Goal: Task Accomplishment & Management: Manage account settings

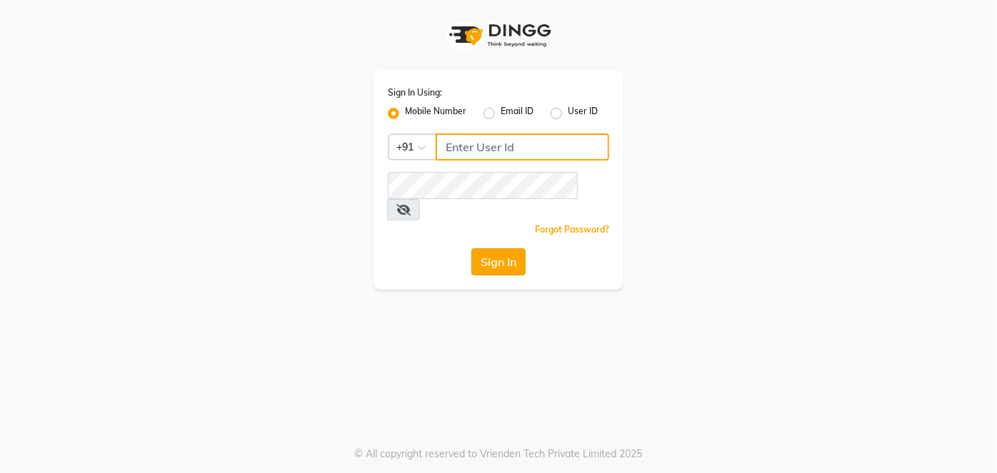
type input "9920665695"
click at [487, 249] on button "Sign In" at bounding box center [498, 262] width 54 height 27
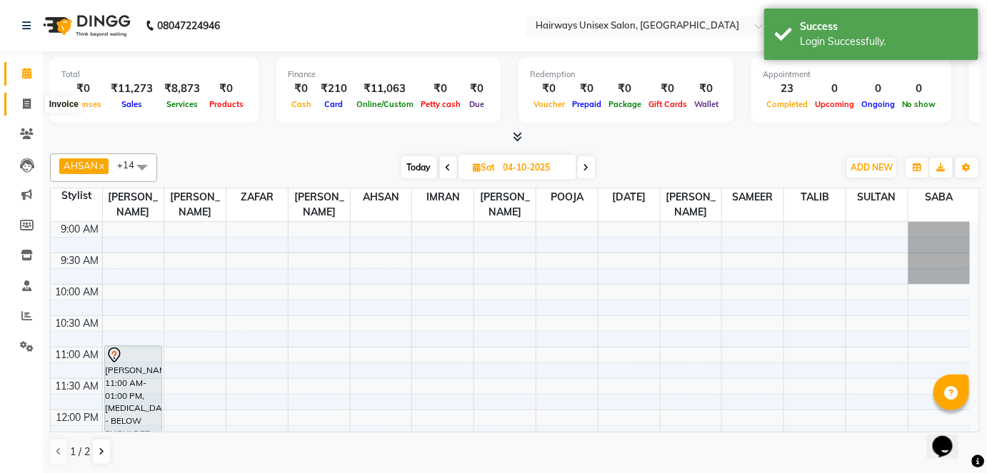
click at [26, 102] on icon at bounding box center [27, 104] width 8 height 11
select select "8320"
select select "service"
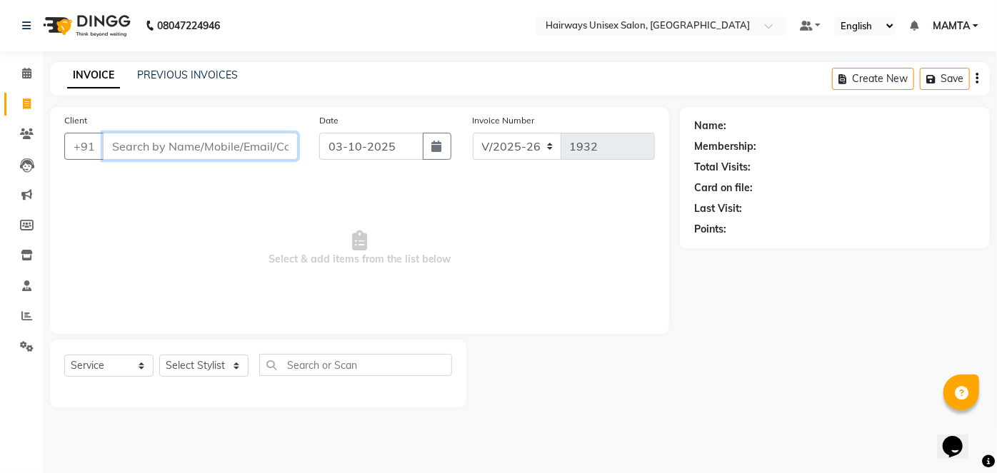
click at [247, 151] on input "Client" at bounding box center [200, 146] width 195 height 27
click at [233, 152] on input "Client" at bounding box center [200, 146] width 195 height 27
click at [180, 147] on input "Client" at bounding box center [200, 146] width 195 height 27
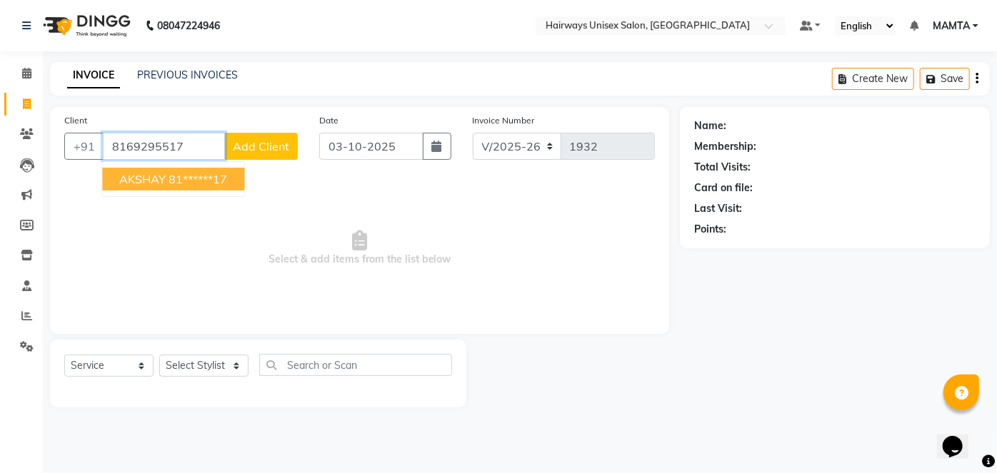
type input "8169295517"
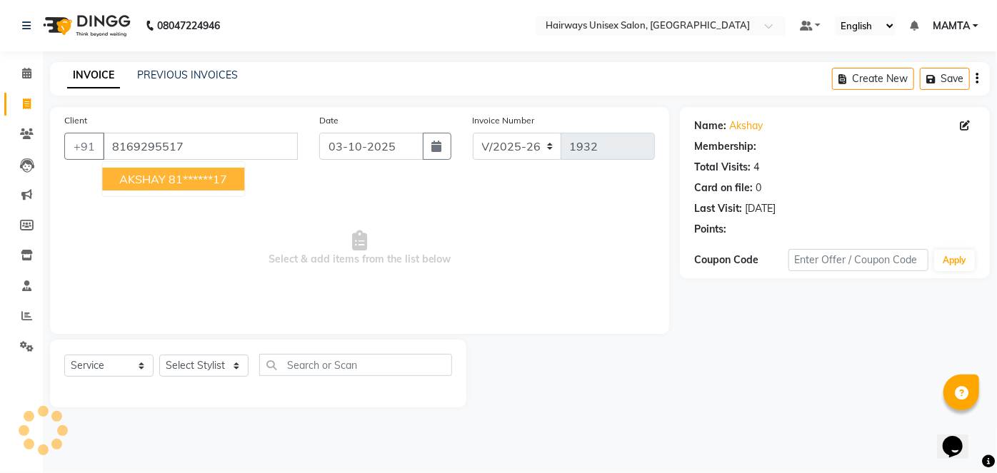
select select "1: Object"
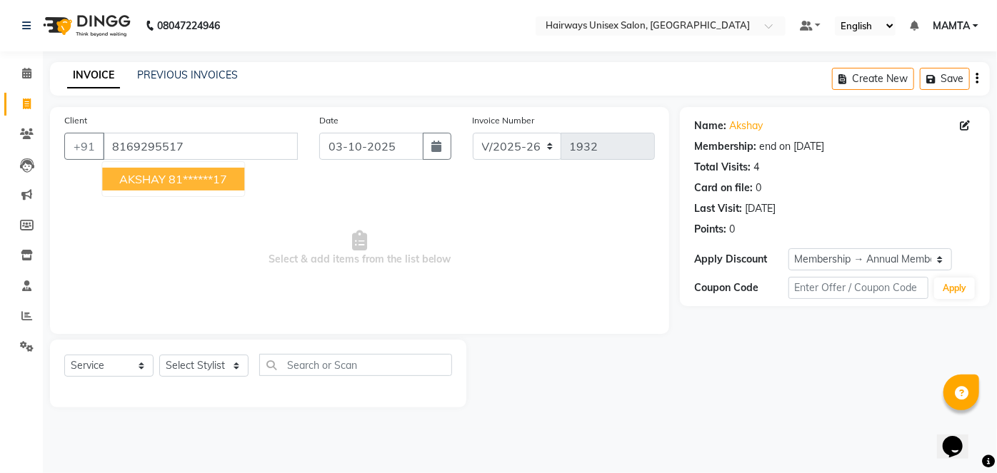
click at [171, 177] on ngb-highlight "81******17" at bounding box center [198, 179] width 59 height 14
type input "81******17"
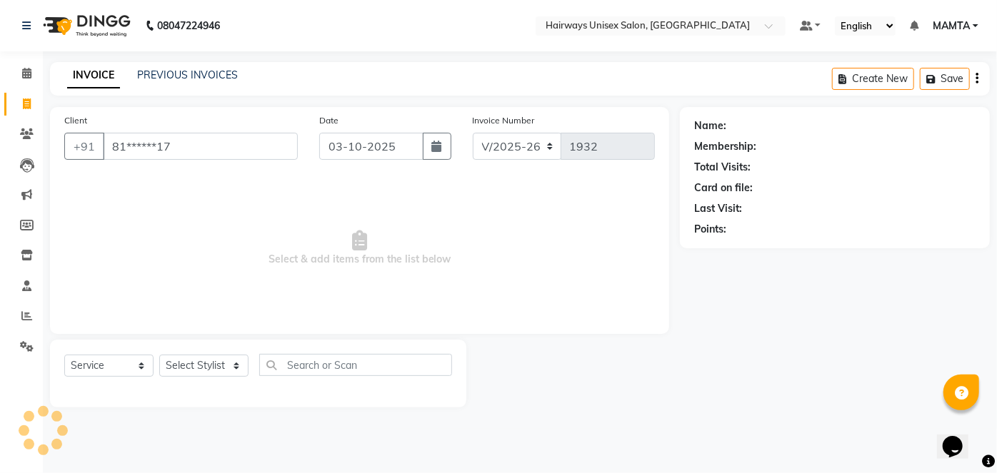
select select "1: Object"
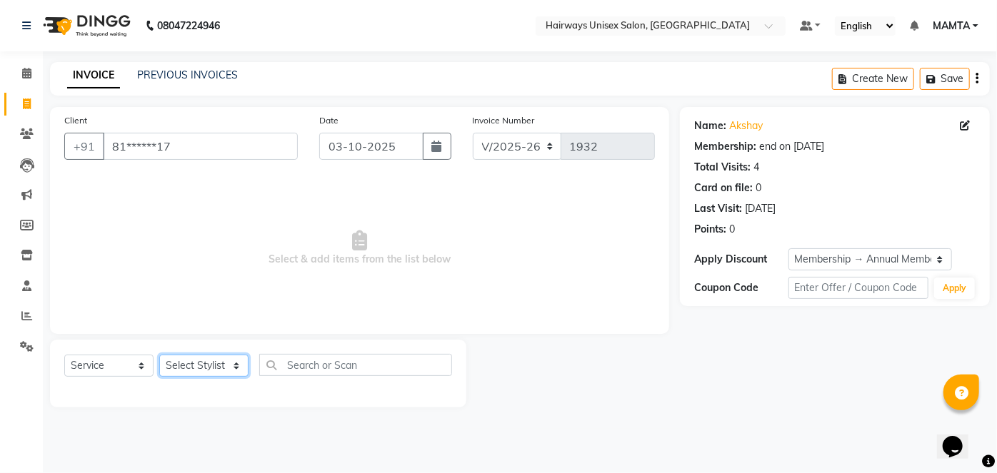
click at [210, 372] on select "Select Stylist [PERSON_NAME] [PERSON_NAME] [PERSON_NAME] MAMTA POOJA [PERSON_NA…" at bounding box center [203, 366] width 89 height 22
select select "80506"
click at [159, 355] on select "Select Stylist [PERSON_NAME] [PERSON_NAME] [PERSON_NAME] MAMTA POOJA [PERSON_NA…" at bounding box center [203, 366] width 89 height 22
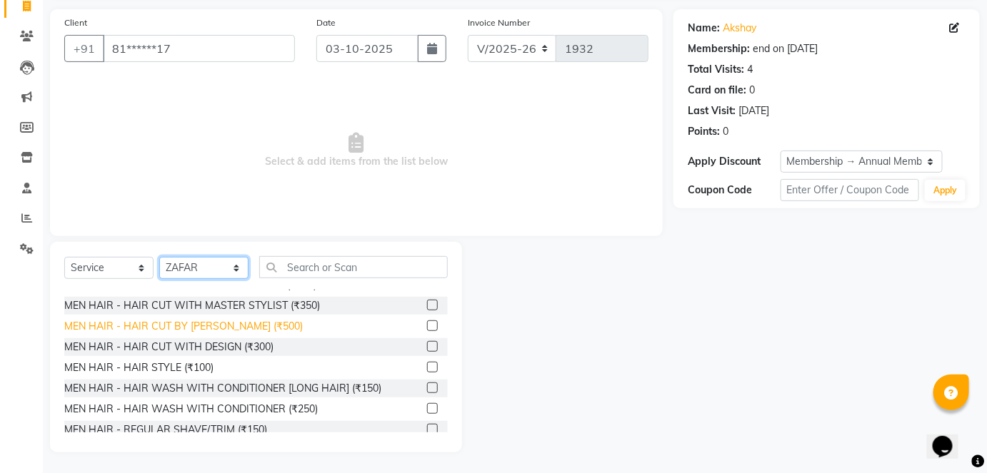
scroll to position [64, 0]
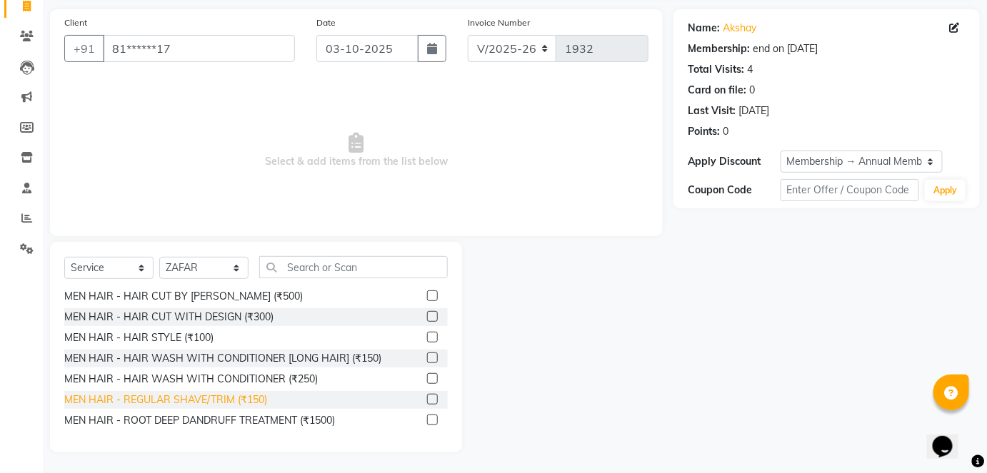
click at [226, 396] on div "MEN HAIR - REGULAR SHAVE/TRIM (₹150)" at bounding box center [165, 400] width 203 height 15
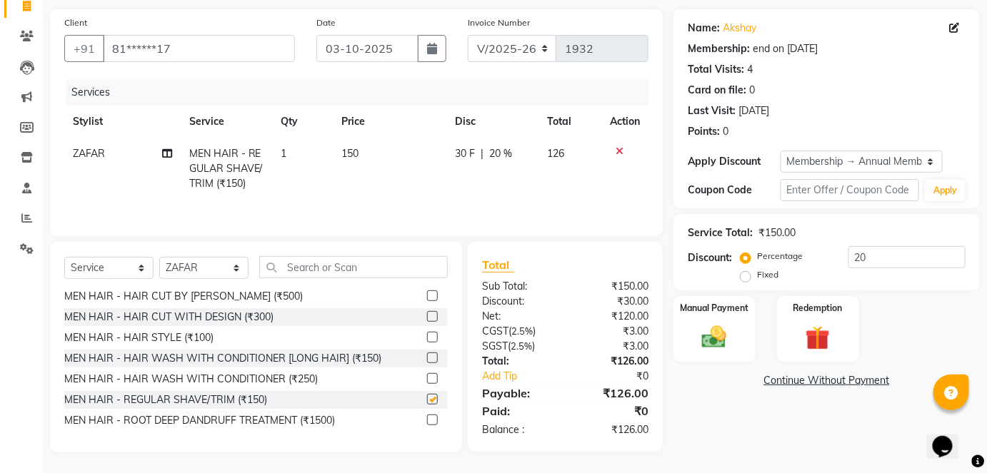
checkbox input "false"
click at [720, 351] on img at bounding box center [713, 337] width 41 height 29
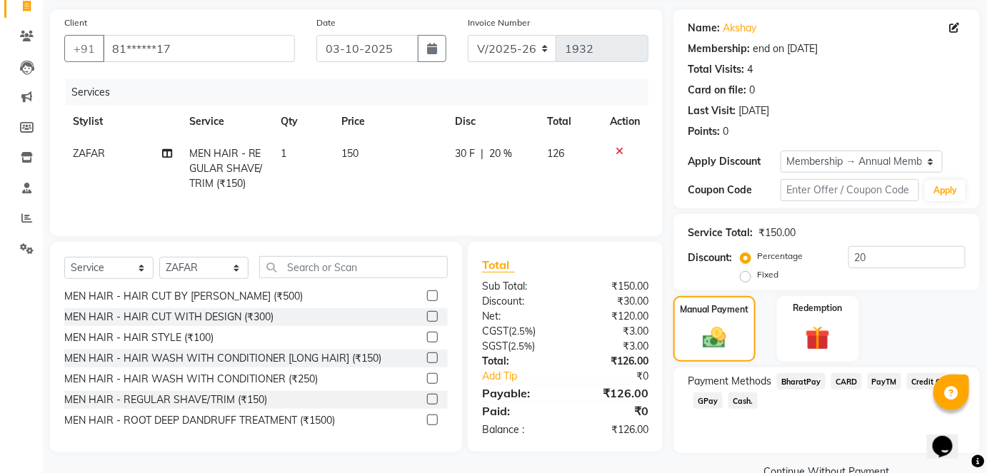
click at [711, 408] on span "GPay" at bounding box center [707, 401] width 29 height 16
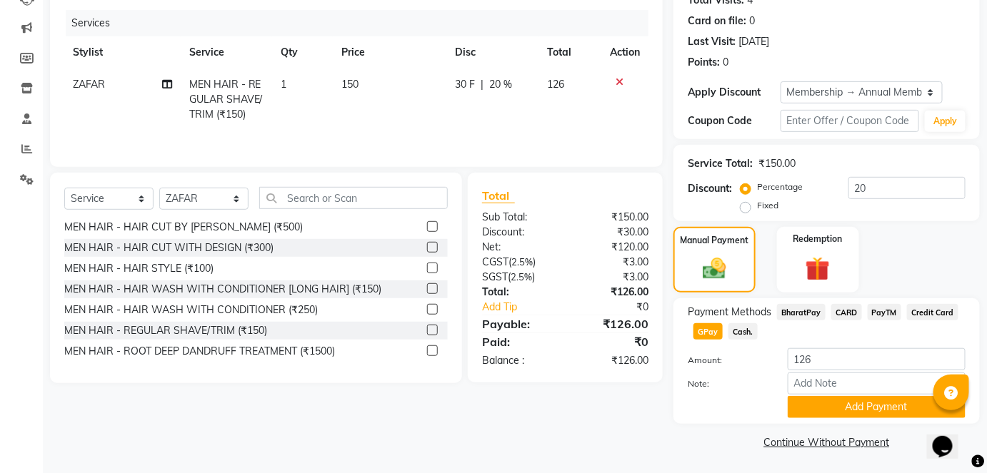
scroll to position [168, 0]
click at [836, 419] on div "Payment Methods BharatPay CARD PayTM Credit Card GPay Cash. Amount: 126 Note: A…" at bounding box center [826, 361] width 306 height 126
click at [836, 413] on button "Add Payment" at bounding box center [877, 407] width 178 height 22
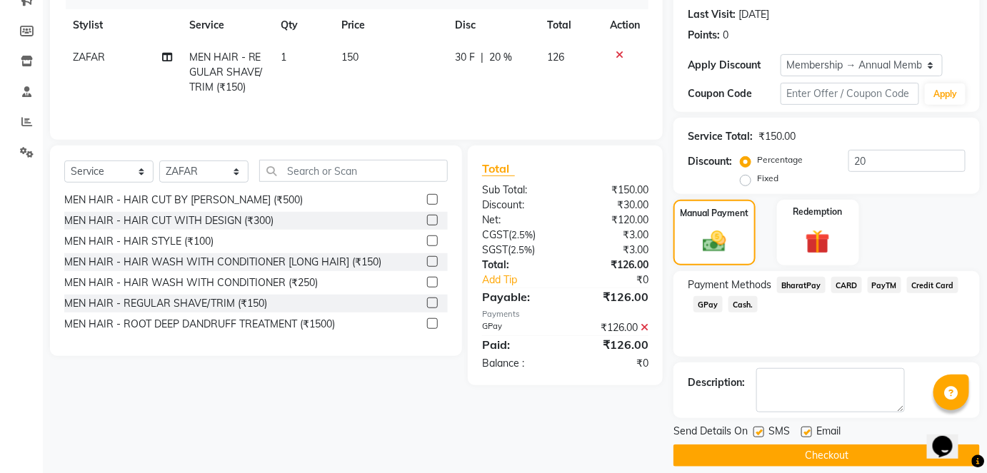
scroll to position [208, 0]
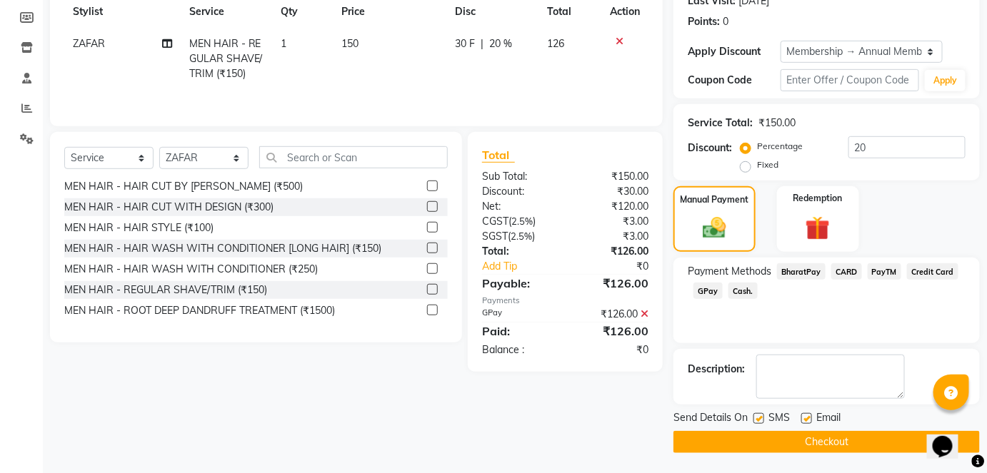
click at [761, 417] on label at bounding box center [758, 418] width 11 height 11
click at [761, 417] on input "checkbox" at bounding box center [757, 419] width 9 height 9
checkbox input "false"
click at [799, 444] on button "Checkout" at bounding box center [826, 442] width 306 height 22
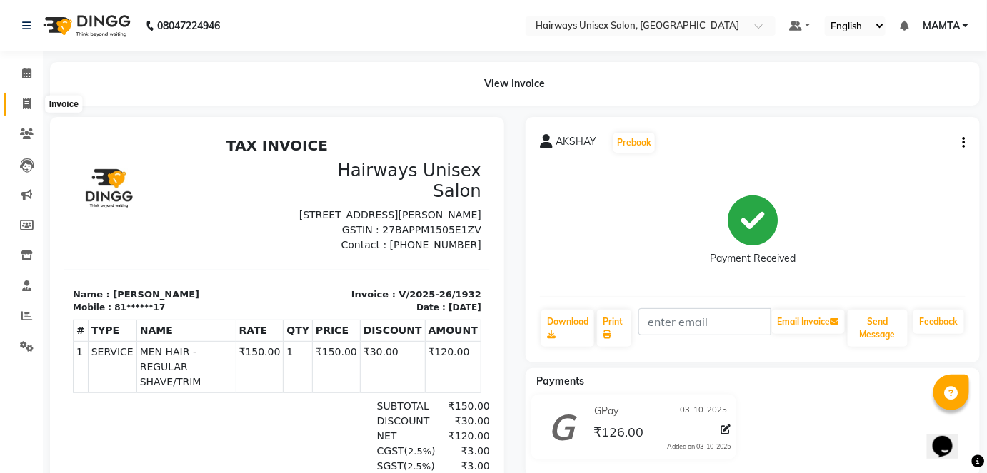
click at [29, 100] on icon at bounding box center [27, 104] width 8 height 11
select select "service"
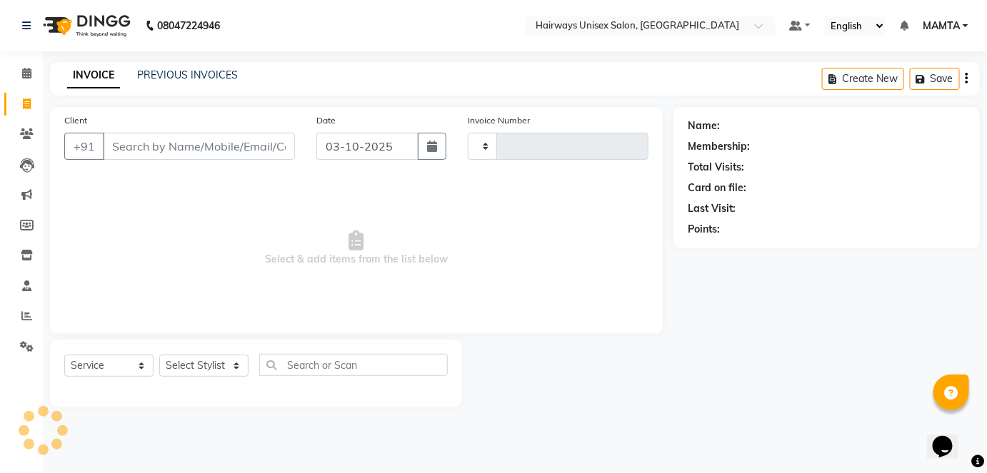
type input "1933"
select select "8320"
drag, startPoint x: 175, startPoint y: 144, endPoint x: 168, endPoint y: 152, distance: 10.6
click at [175, 147] on input "Client" at bounding box center [200, 146] width 195 height 27
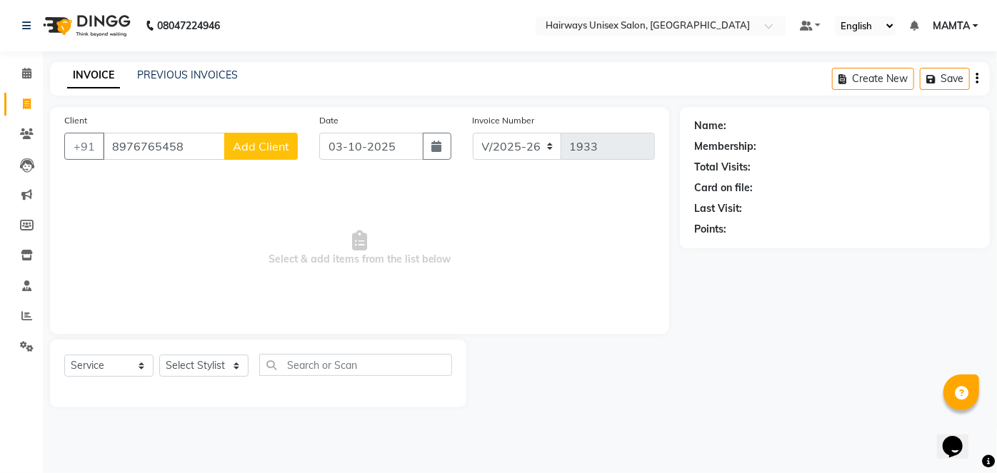
type input "8976765458"
click at [278, 147] on span "Add Client" at bounding box center [261, 146] width 56 height 14
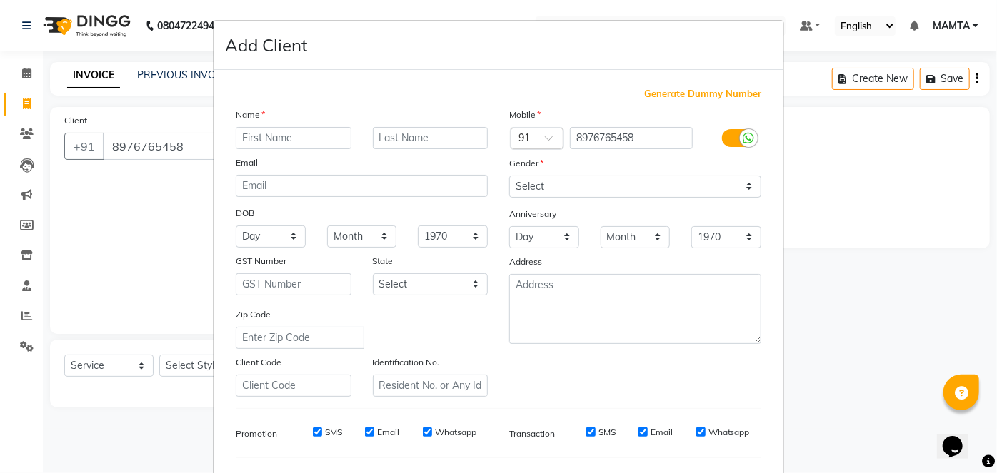
click at [281, 141] on input "text" at bounding box center [294, 138] width 116 height 22
type input "[PERSON_NAME]"
click at [399, 129] on input "text" at bounding box center [431, 138] width 116 height 22
type input "[DEMOGRAPHIC_DATA]"
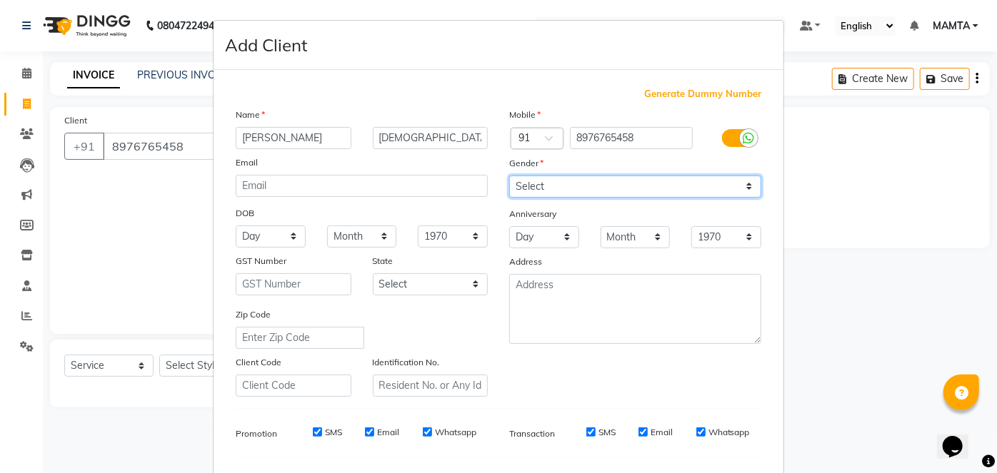
click at [540, 184] on select "Select [DEMOGRAPHIC_DATA] [DEMOGRAPHIC_DATA] Other Prefer Not To Say" at bounding box center [635, 187] width 252 height 22
select select "[DEMOGRAPHIC_DATA]"
click at [509, 176] on select "Select [DEMOGRAPHIC_DATA] [DEMOGRAPHIC_DATA] Other Prefer Not To Say" at bounding box center [635, 187] width 252 height 22
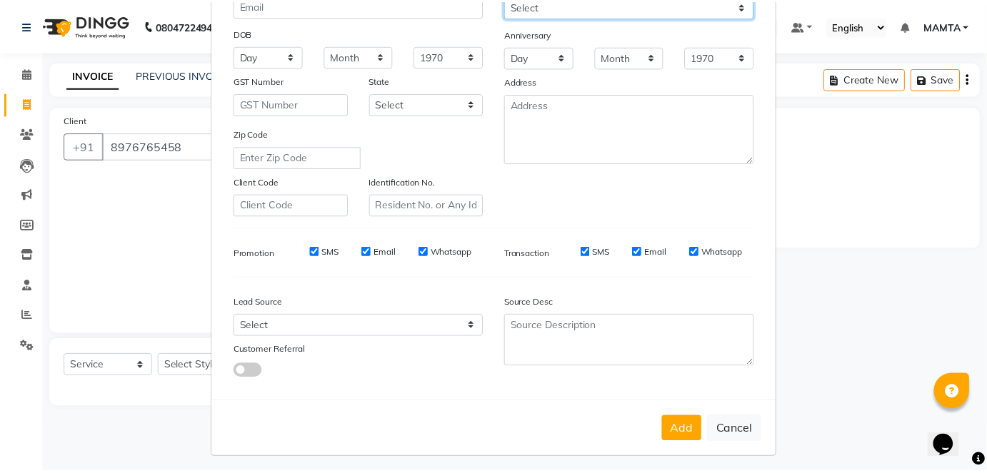
scroll to position [184, 0]
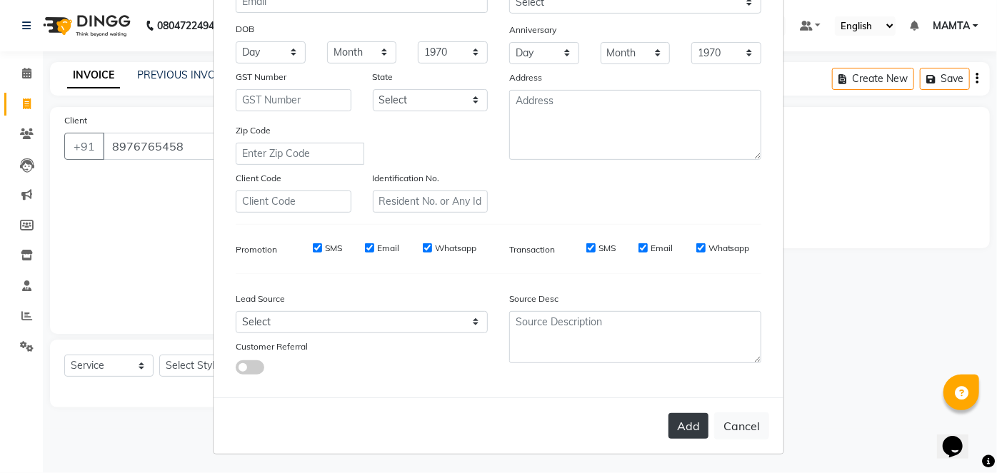
click at [689, 423] on button "Add" at bounding box center [688, 426] width 40 height 26
type input "89******58"
select select
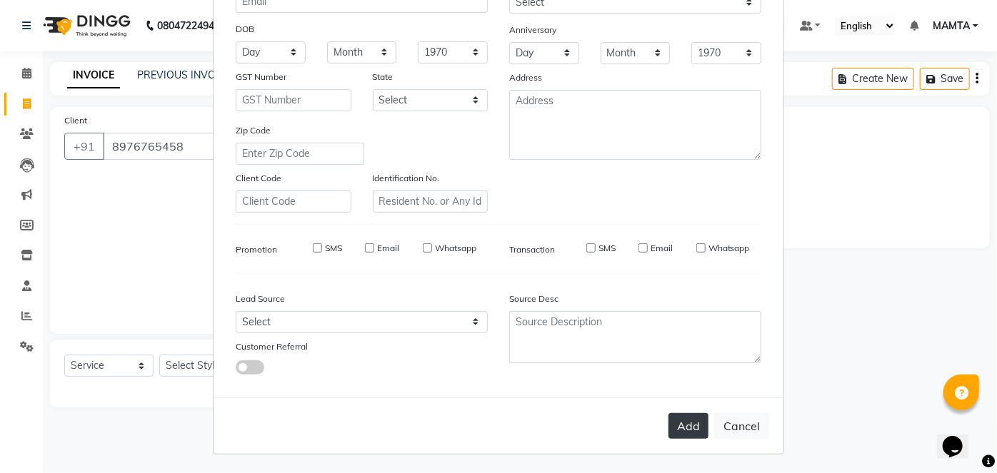
select select
checkbox input "false"
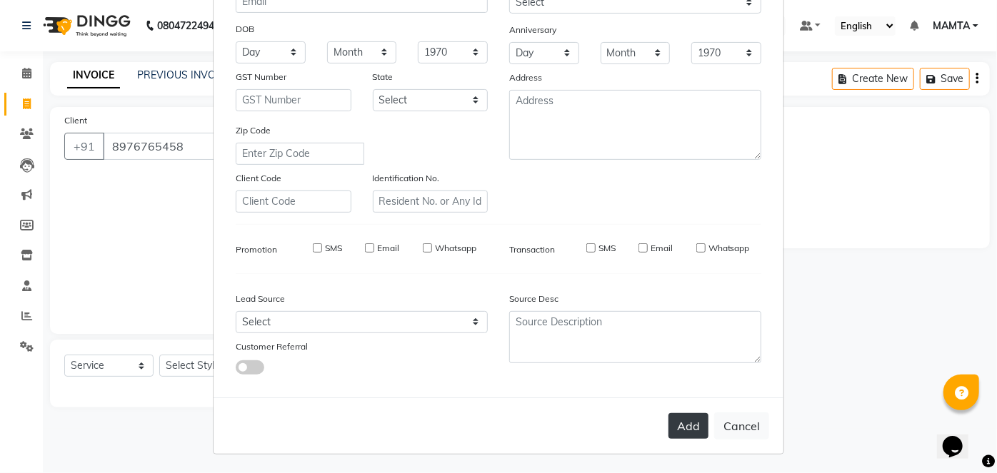
checkbox input "false"
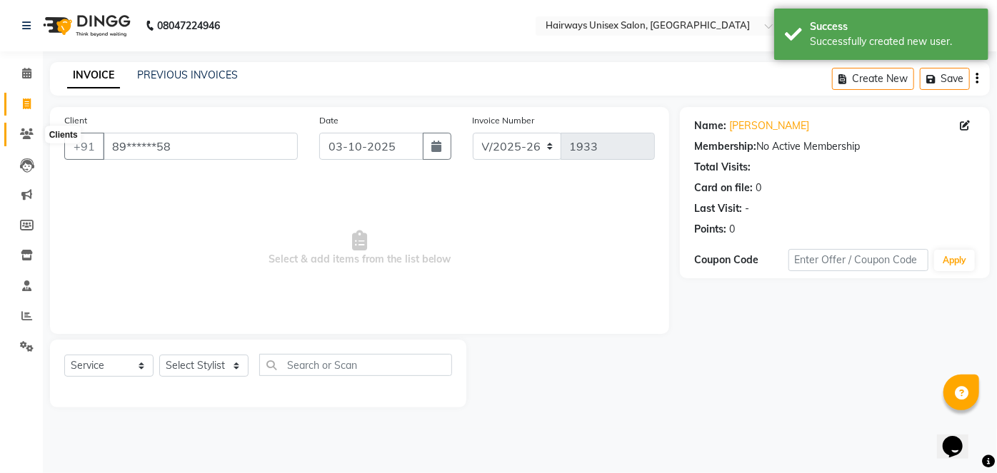
click at [34, 135] on span at bounding box center [26, 134] width 25 height 16
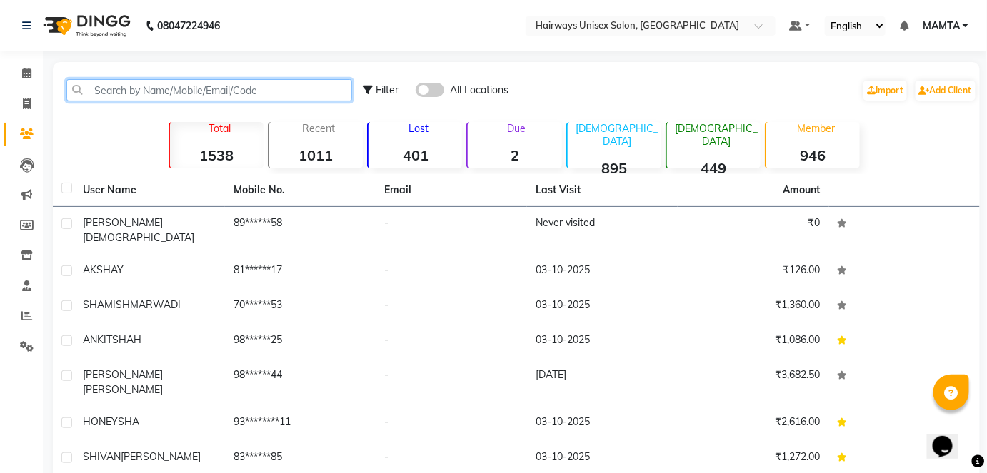
click at [292, 92] on input "text" at bounding box center [209, 90] width 286 height 22
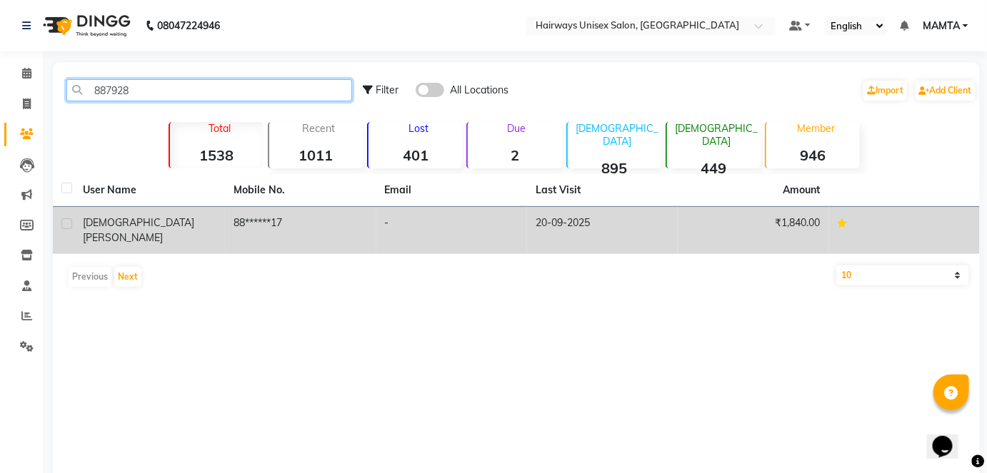
type input "887928"
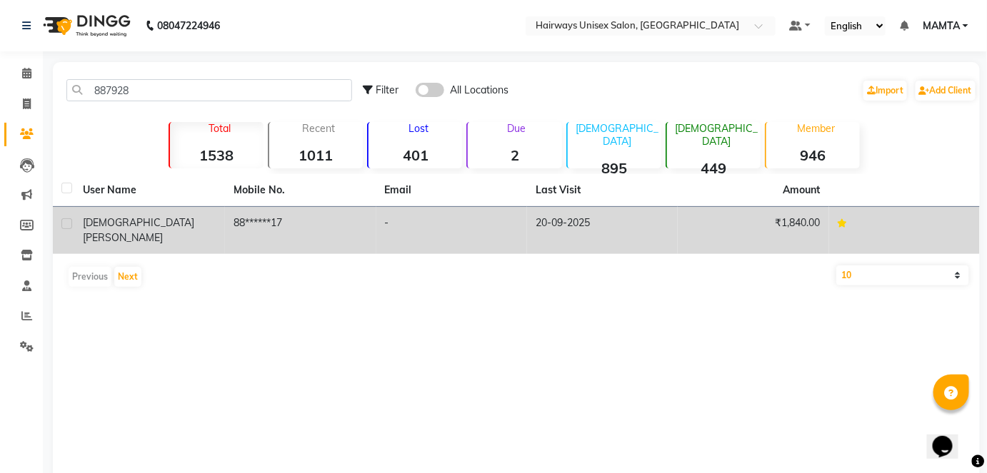
click at [153, 231] on span "[PERSON_NAME]" at bounding box center [123, 237] width 80 height 13
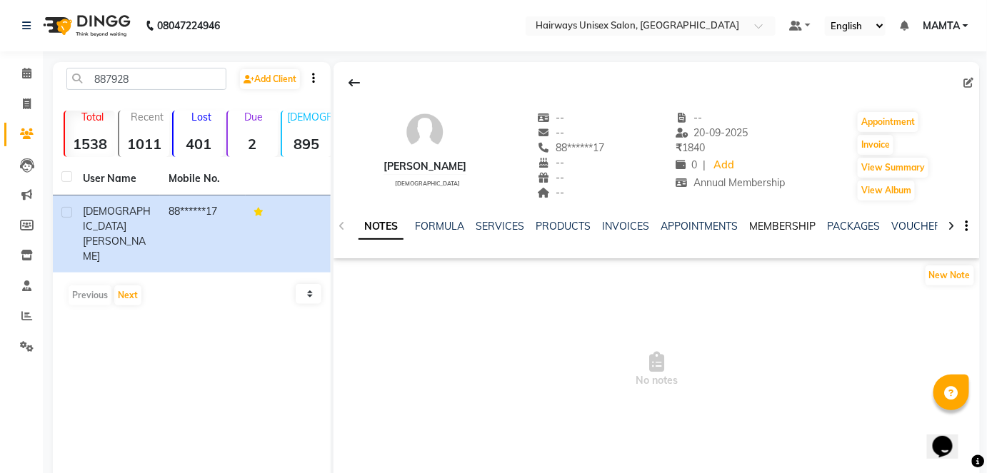
click at [788, 223] on link "MEMBERSHIP" at bounding box center [782, 226] width 66 height 13
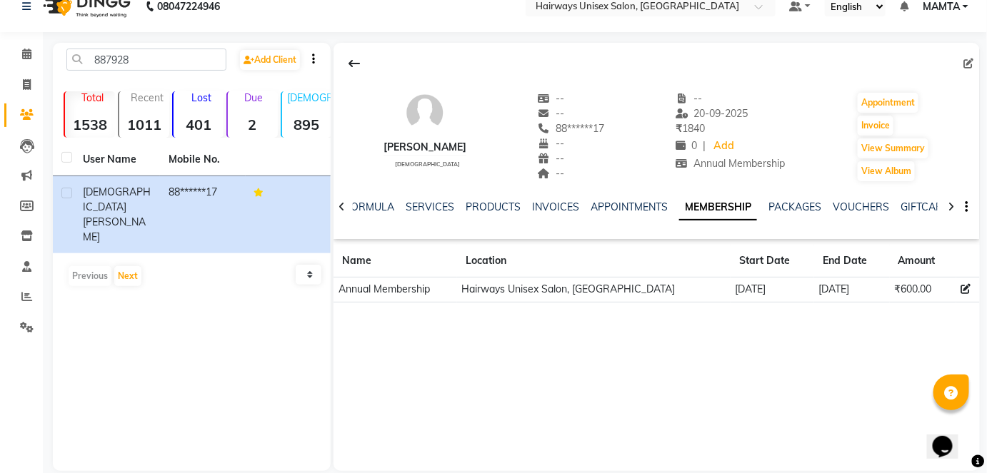
scroll to position [38, 0]
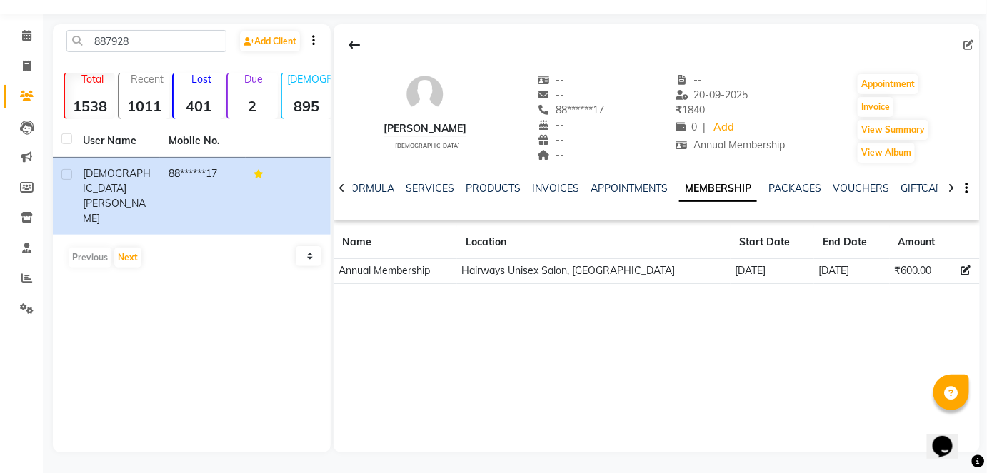
click at [952, 186] on icon at bounding box center [951, 189] width 6 height 10
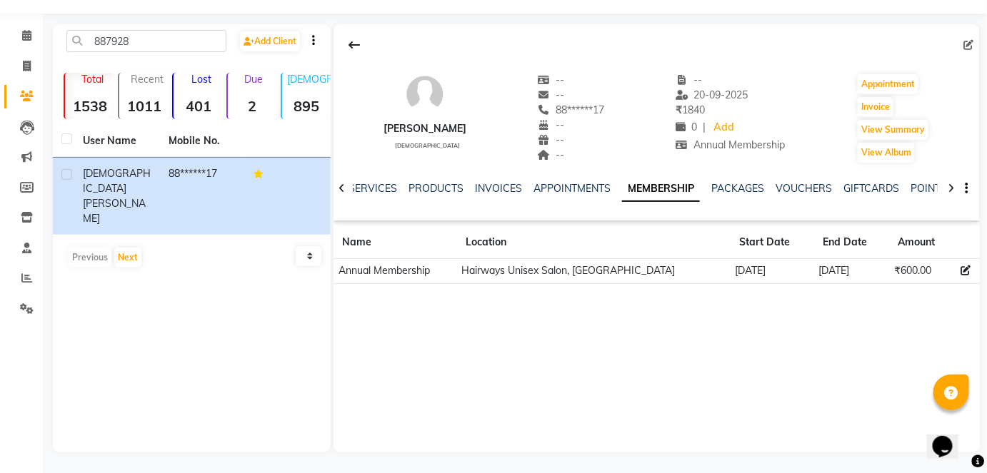
click at [952, 186] on icon at bounding box center [951, 189] width 6 height 10
click at [952, 186] on div "NOTES FORMULA SERVICES PRODUCTS INVOICES APPOINTMENTS MEMBERSHIP PACKAGES VOUCH…" at bounding box center [656, 188] width 646 height 49
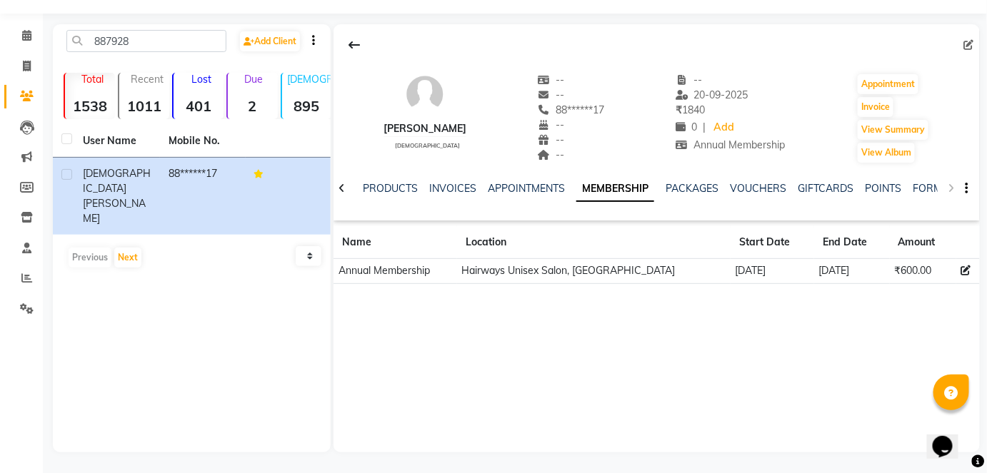
click at [952, 186] on div "NOTES FORMULA SERVICES PRODUCTS INVOICES APPOINTMENTS MEMBERSHIP PACKAGES VOUCH…" at bounding box center [656, 188] width 646 height 49
click at [20, 64] on span at bounding box center [26, 67] width 25 height 16
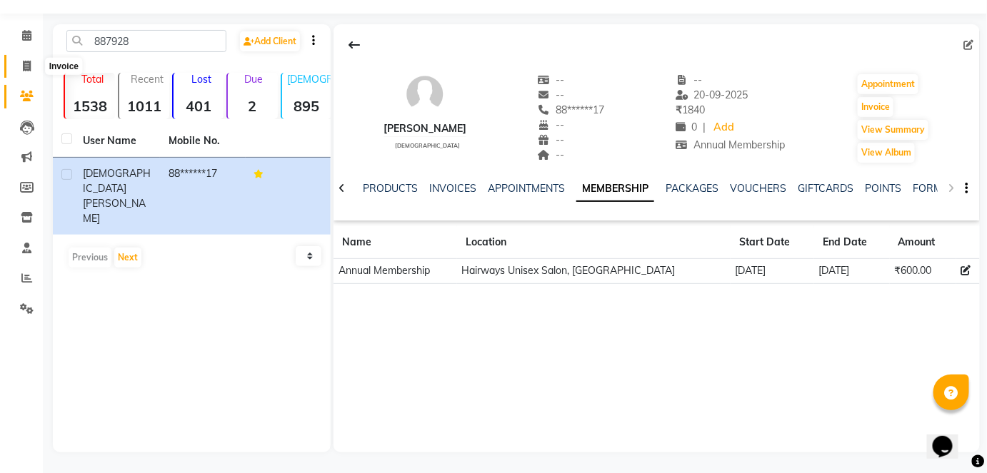
select select "8320"
select select "service"
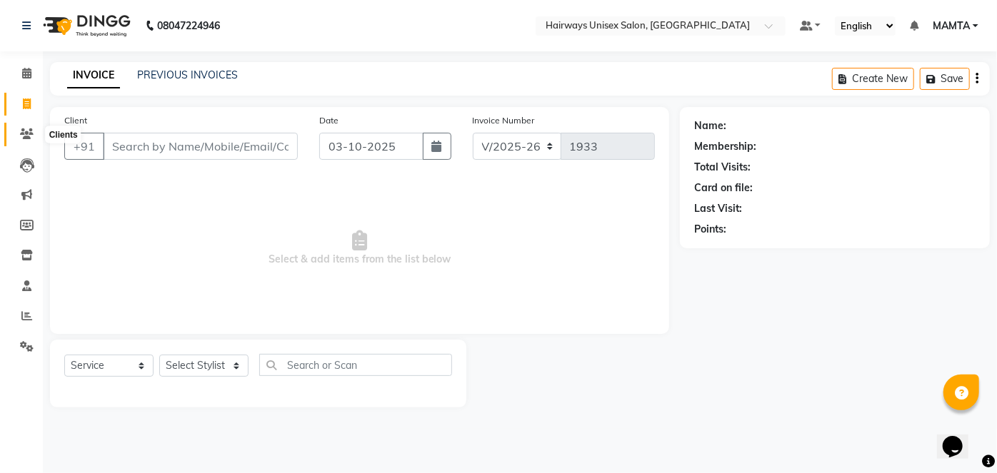
click at [34, 138] on span at bounding box center [26, 134] width 25 height 16
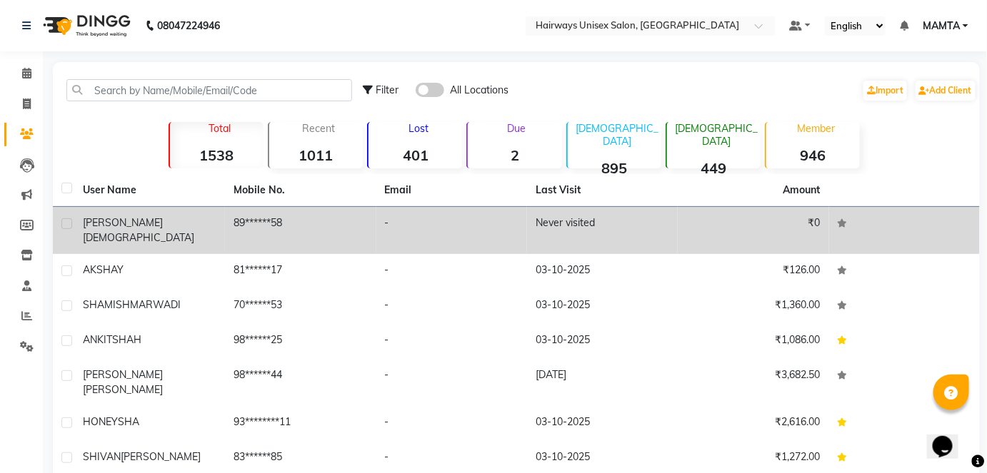
click at [145, 228] on div "[PERSON_NAME]" at bounding box center [150, 231] width 134 height 30
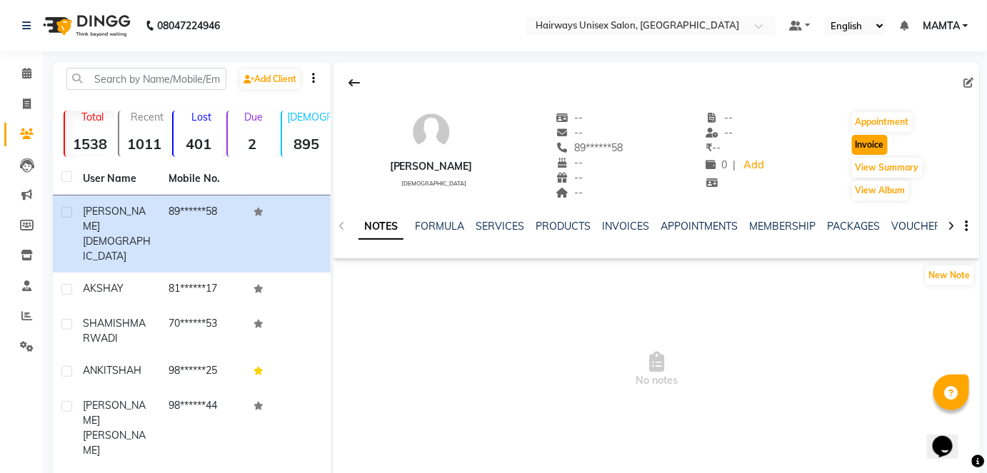
click at [871, 149] on button "Invoice" at bounding box center [870, 145] width 36 height 20
select select "8320"
select select "service"
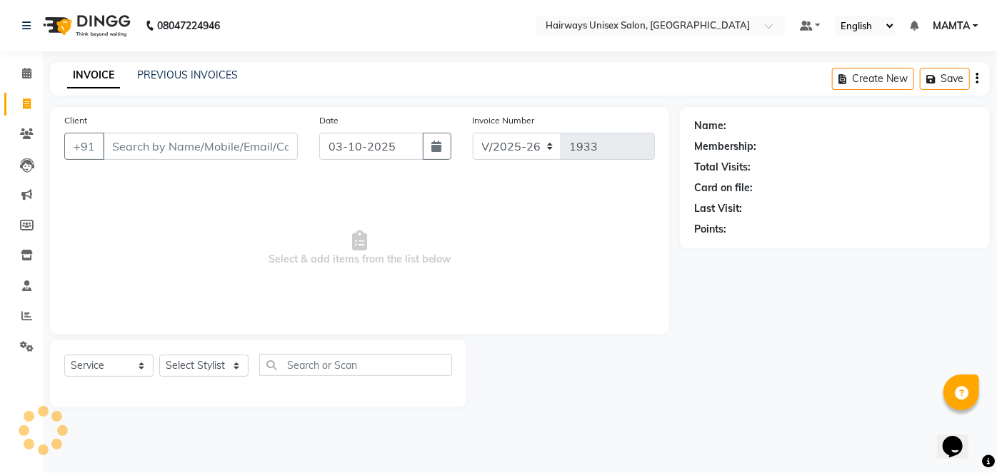
type input "89******58"
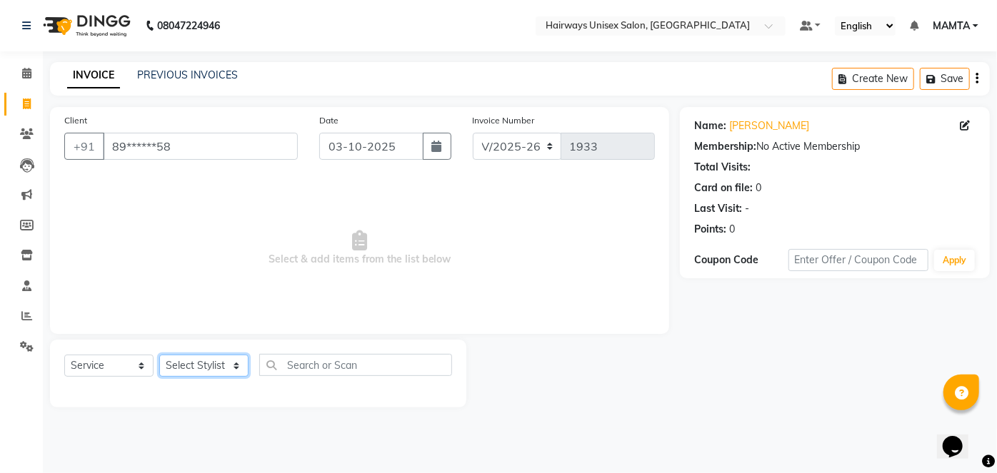
click at [219, 362] on select "Select Stylist [PERSON_NAME] [PERSON_NAME] [PERSON_NAME] MAMTA POOJA [PERSON_NA…" at bounding box center [203, 366] width 89 height 22
select select "80506"
click at [159, 355] on select "Select Stylist [PERSON_NAME] [PERSON_NAME] [PERSON_NAME] MAMTA POOJA [PERSON_NA…" at bounding box center [203, 366] width 89 height 22
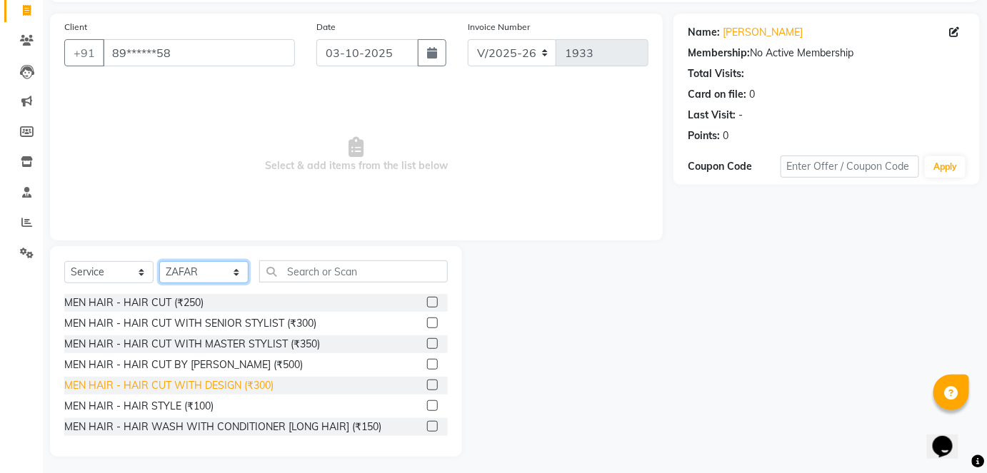
scroll to position [98, 0]
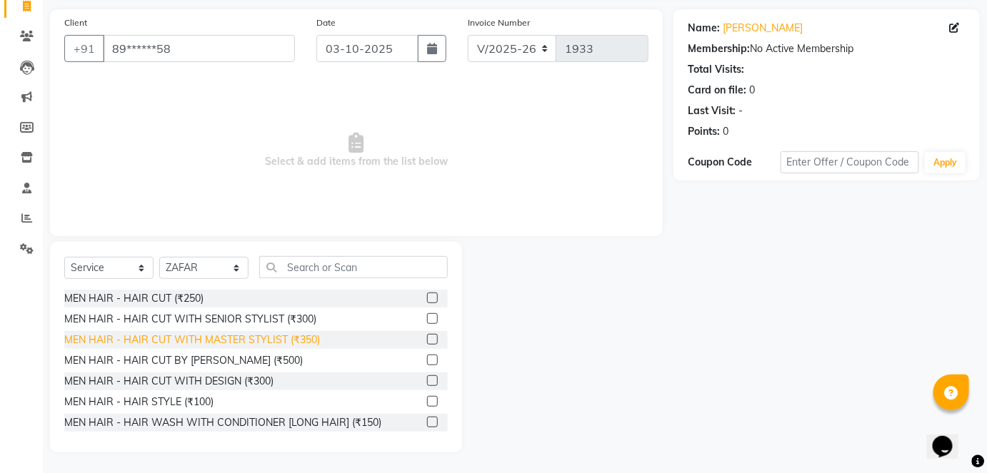
click at [251, 336] on div "MEN HAIR - HAIR CUT WITH MASTER STYLIST (₹350)" at bounding box center [192, 340] width 256 height 15
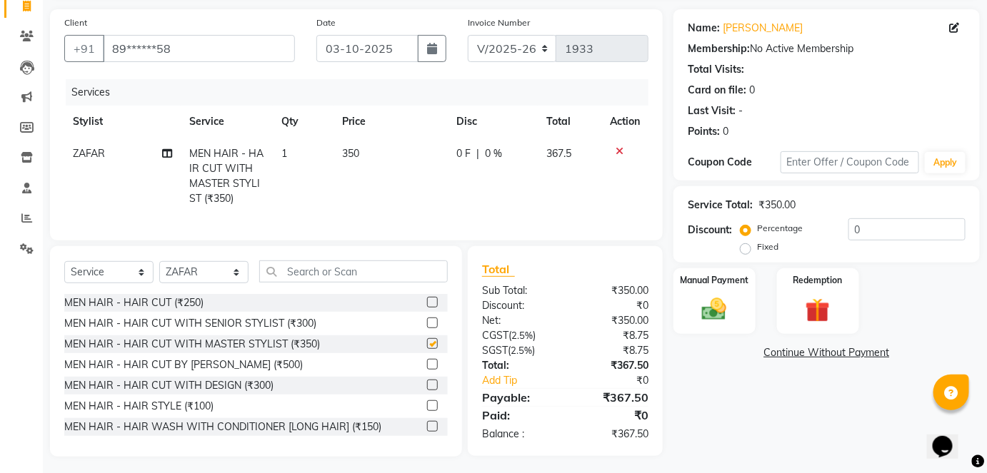
checkbox input "false"
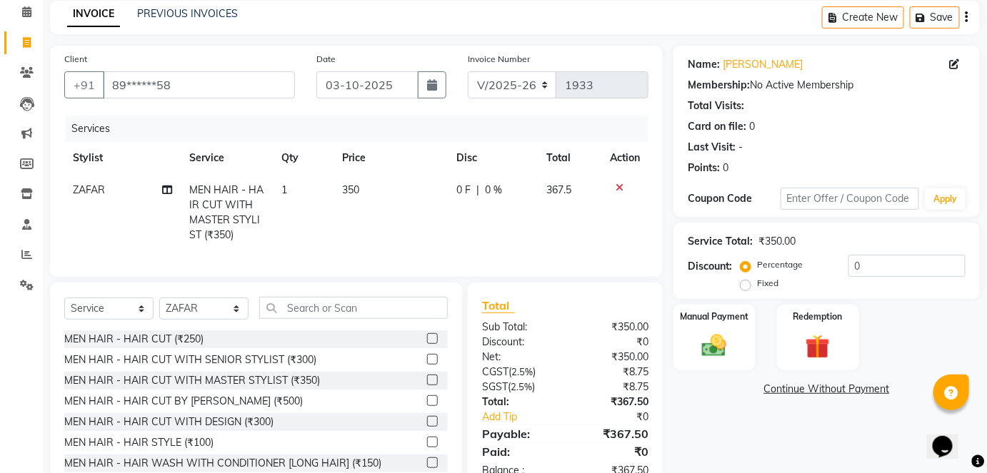
scroll to position [0, 0]
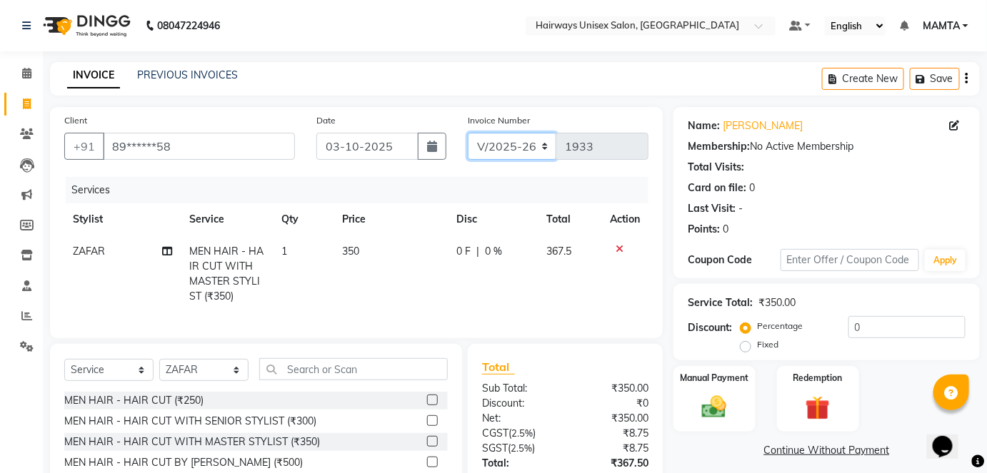
click at [510, 146] on select "INV/25-26 V/2025-26" at bounding box center [512, 146] width 89 height 27
select select "8645"
click at [468, 133] on select "INV/25-26 V/2025-26" at bounding box center [512, 146] width 89 height 27
type input "0881"
click at [509, 147] on select "INV/25-26 V/2025-26" at bounding box center [512, 146] width 89 height 27
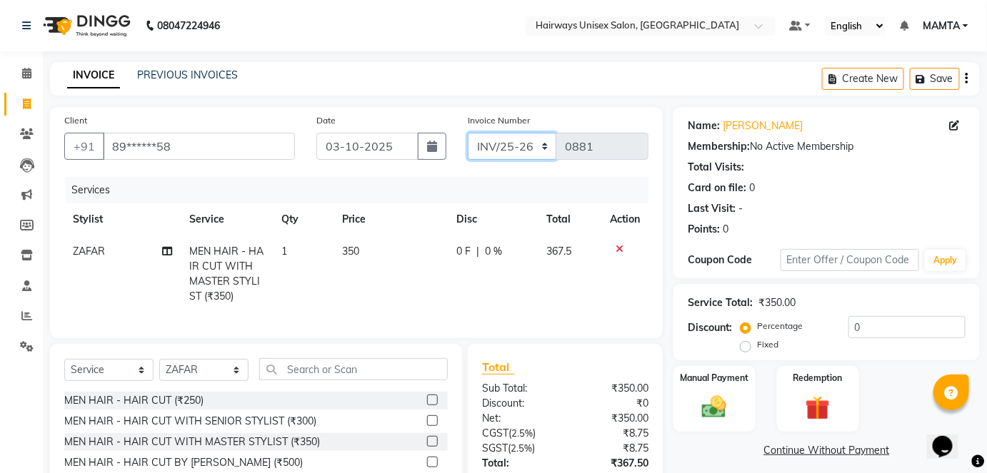
select select "8320"
click at [468, 133] on select "INV/25-26 V/2025-26" at bounding box center [512, 146] width 89 height 27
type input "1933"
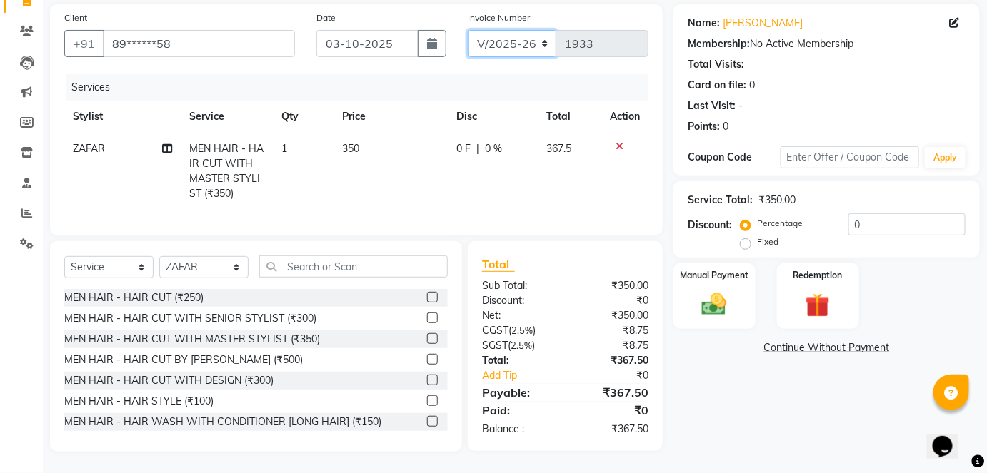
scroll to position [47, 0]
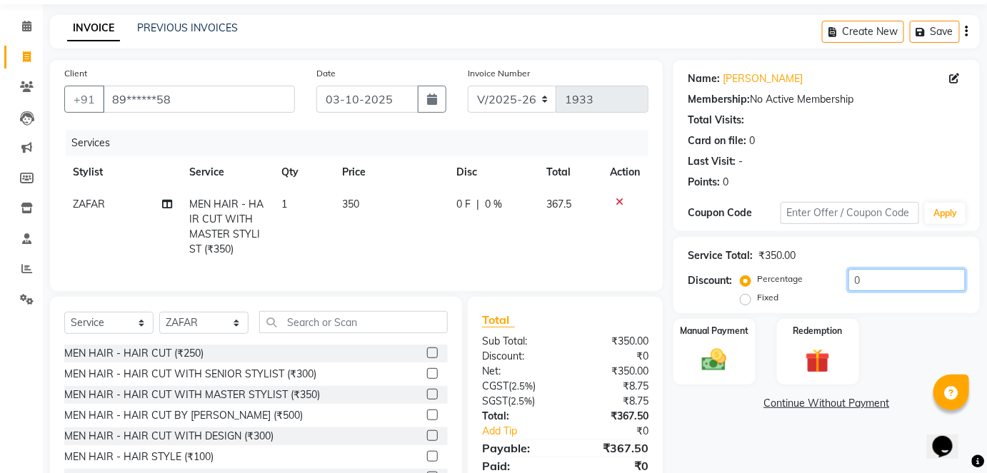
click at [850, 279] on input "0" at bounding box center [906, 280] width 117 height 22
type input "20"
click at [703, 433] on div "Name: [PERSON_NAME] Membership: No Active Membership Total Visits: Card on file…" at bounding box center [831, 284] width 317 height 448
click at [724, 337] on div "Manual Payment" at bounding box center [714, 352] width 85 height 69
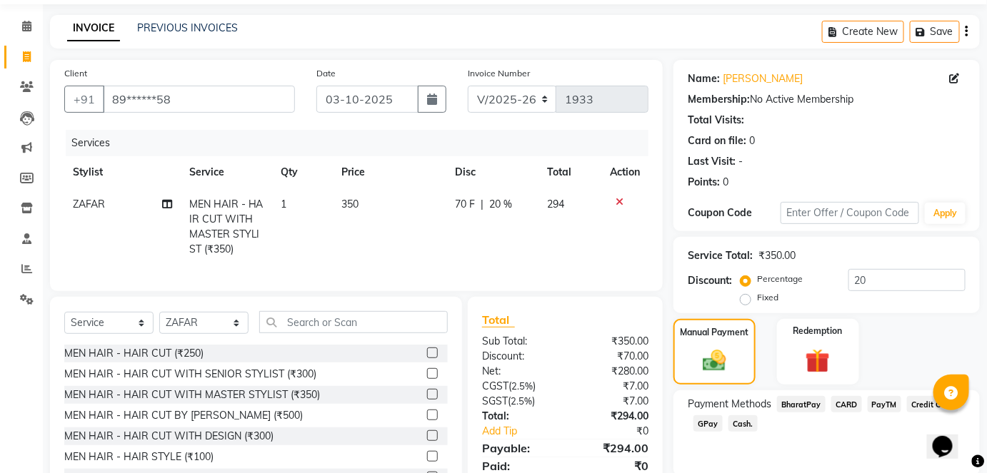
click at [706, 421] on span "GPay" at bounding box center [707, 424] width 29 height 16
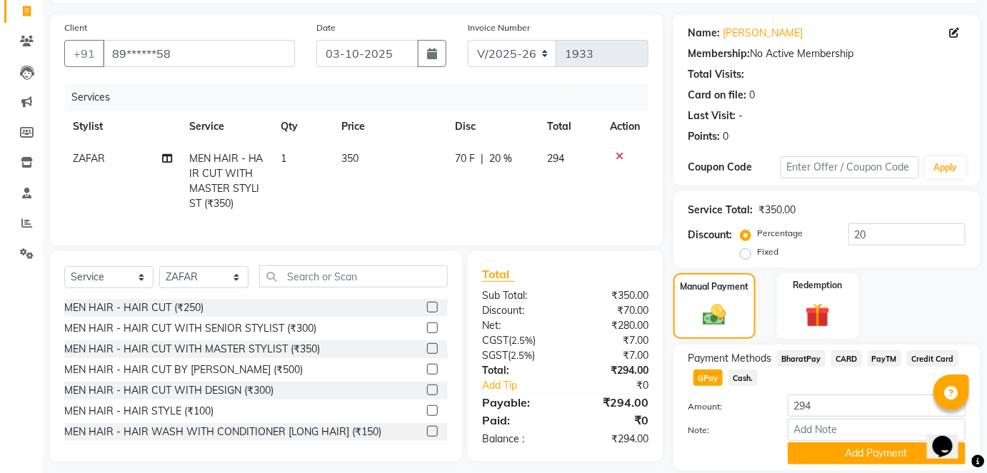
scroll to position [140, 0]
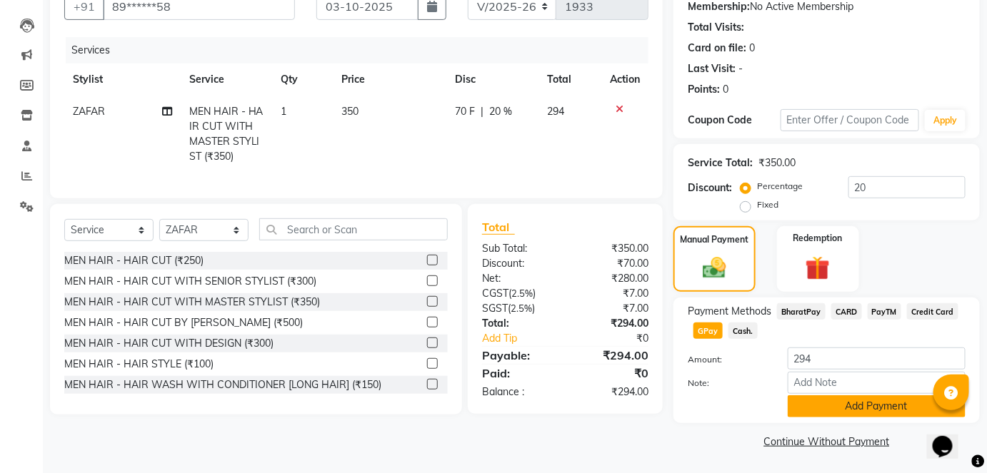
click at [832, 398] on button "Add Payment" at bounding box center [877, 407] width 178 height 22
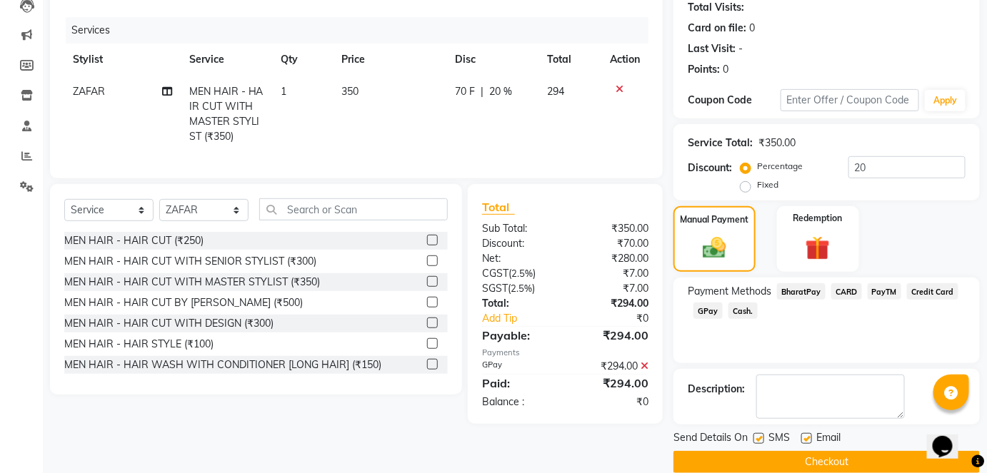
scroll to position [180, 0]
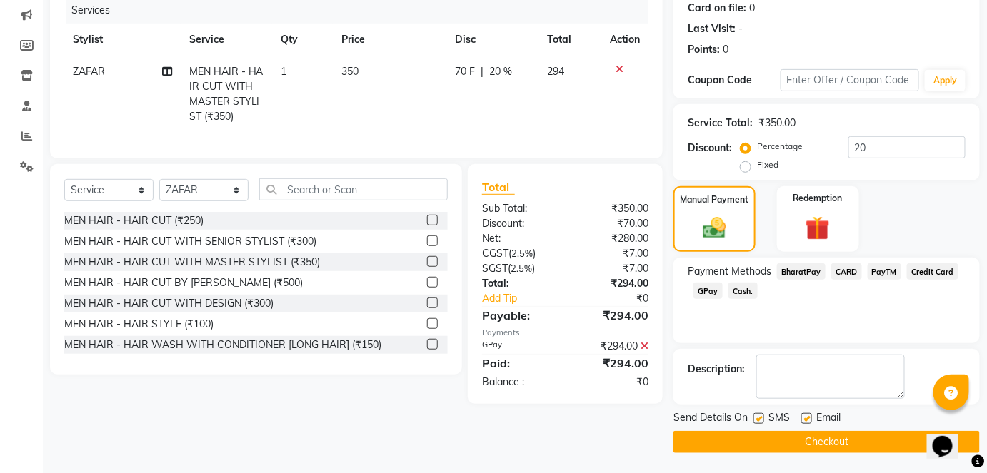
click at [761, 419] on label at bounding box center [758, 418] width 11 height 11
click at [761, 419] on input "checkbox" at bounding box center [757, 419] width 9 height 9
checkbox input "false"
click at [759, 431] on button "Checkout" at bounding box center [826, 442] width 306 height 22
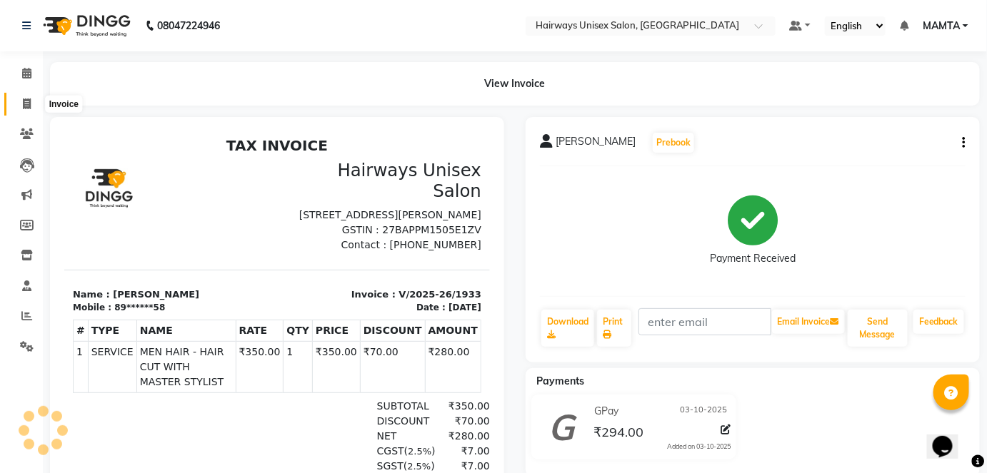
click at [28, 101] on icon at bounding box center [27, 104] width 8 height 11
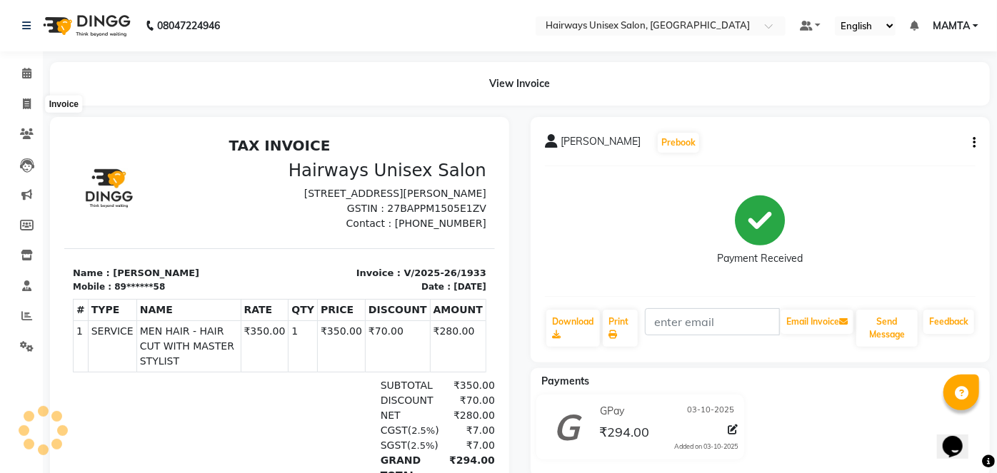
select select "8320"
select select "service"
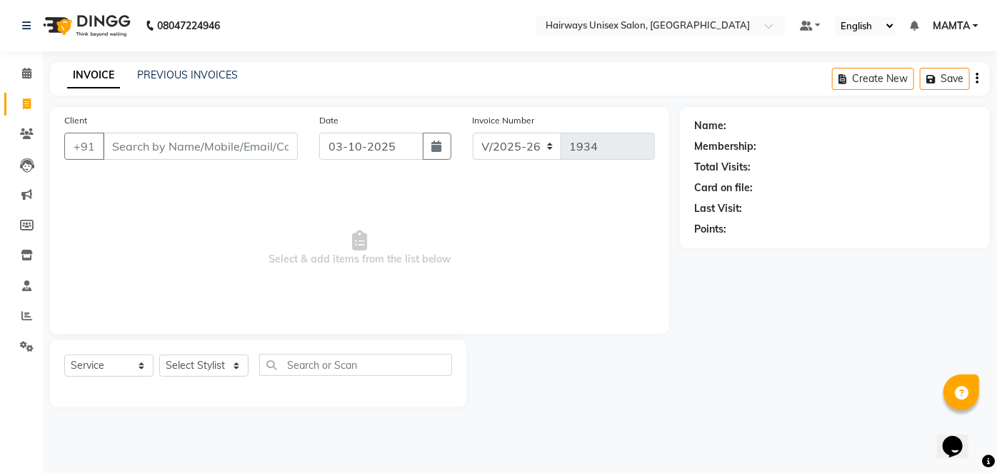
click at [196, 173] on div "Client +91 Date [DATE] Invoice Number INV/25-26 V/[PHONE_NUMBER] Select & add i…" at bounding box center [359, 220] width 619 height 227
drag, startPoint x: 215, startPoint y: 126, endPoint x: 218, endPoint y: 151, distance: 25.9
click at [218, 151] on div "Client +91" at bounding box center [181, 142] width 255 height 59
click at [219, 151] on input "Client" at bounding box center [200, 146] width 195 height 27
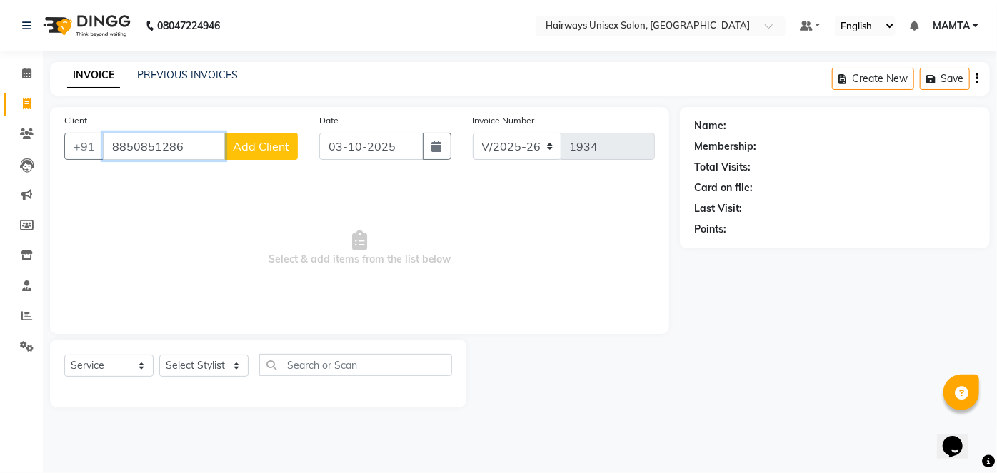
type input "8850851286"
click at [268, 149] on span "Add Client" at bounding box center [261, 146] width 56 height 14
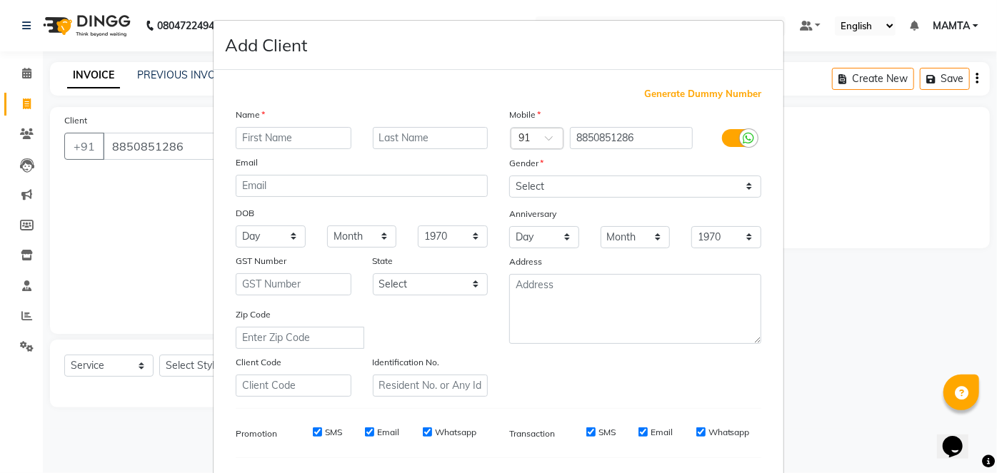
click at [278, 141] on input "text" at bounding box center [294, 138] width 116 height 22
type input "MOHIT"
click at [401, 131] on input "text" at bounding box center [431, 138] width 116 height 22
type input "UPADHYAE"
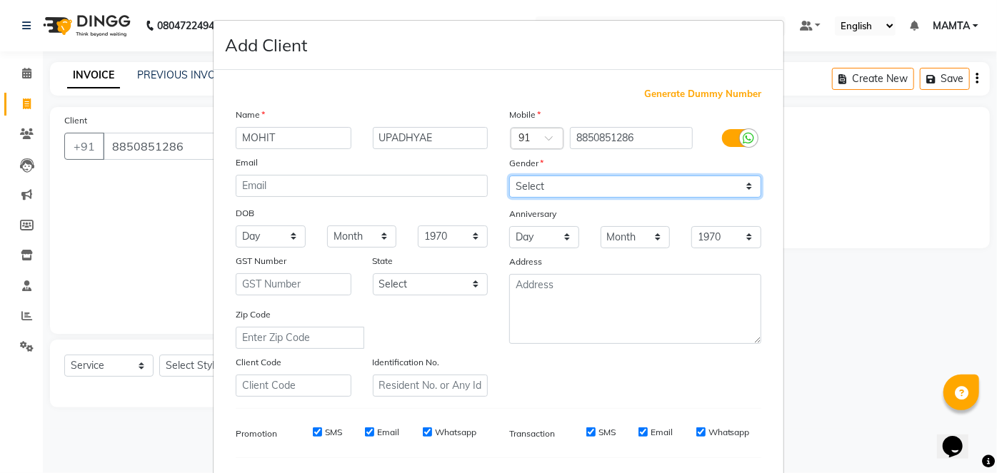
drag, startPoint x: 550, startPoint y: 184, endPoint x: 548, endPoint y: 191, distance: 7.3
click at [550, 184] on select "Select [DEMOGRAPHIC_DATA] [DEMOGRAPHIC_DATA] Other Prefer Not To Say" at bounding box center [635, 187] width 252 height 22
select select "[DEMOGRAPHIC_DATA]"
click at [509, 176] on select "Select [DEMOGRAPHIC_DATA] [DEMOGRAPHIC_DATA] Other Prefer Not To Say" at bounding box center [635, 187] width 252 height 22
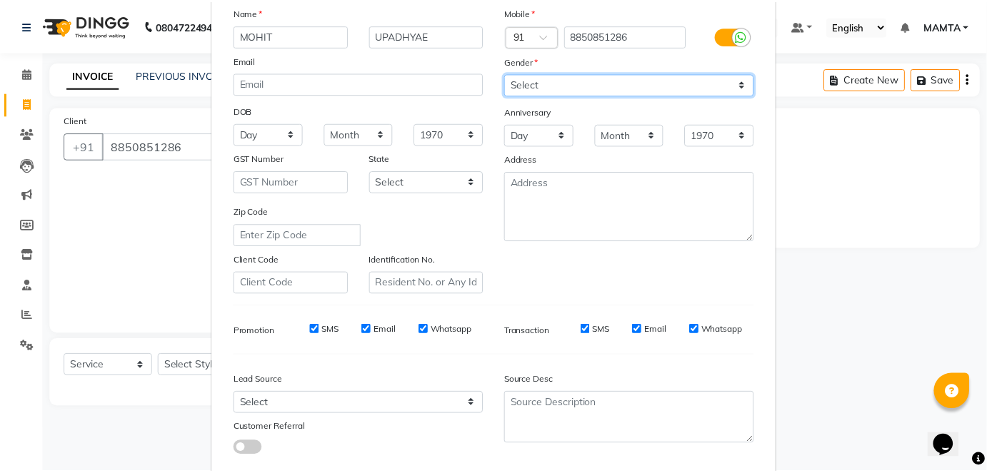
scroll to position [184, 0]
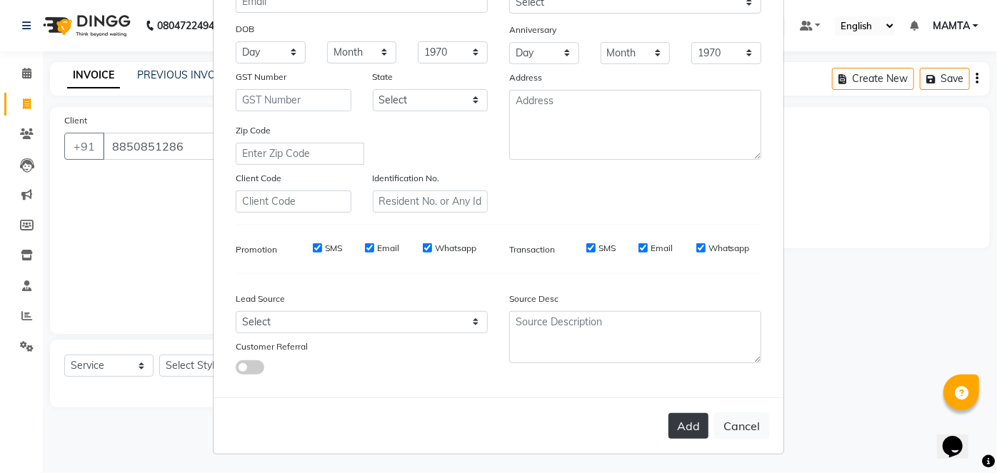
click at [682, 426] on button "Add" at bounding box center [688, 426] width 40 height 26
type input "88******86"
select select
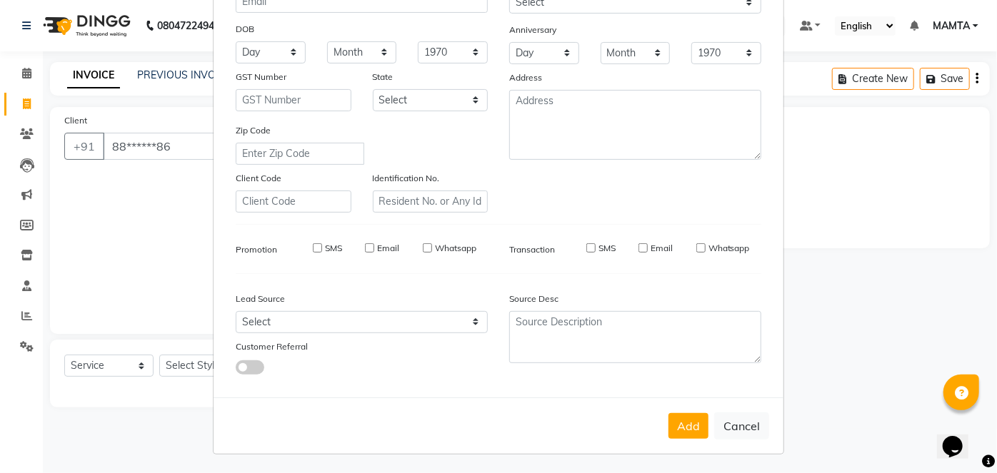
select select
checkbox input "false"
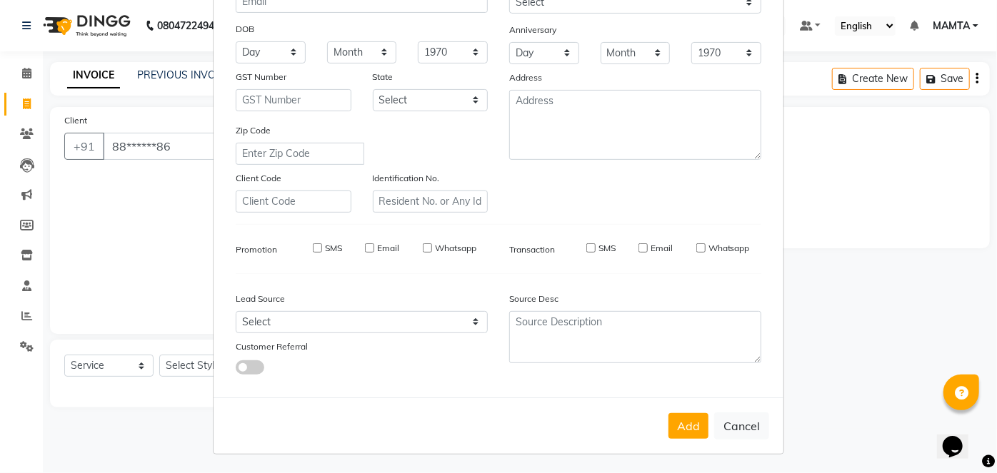
checkbox input "false"
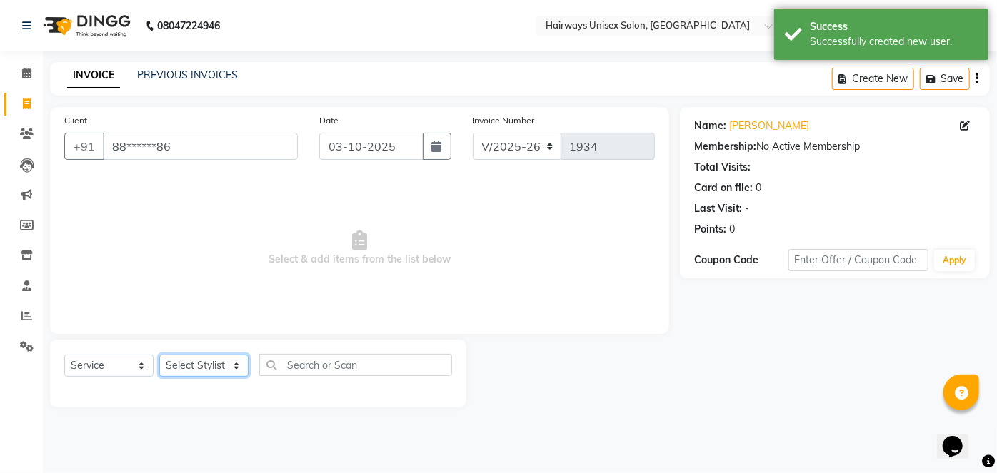
click at [196, 358] on select "Select Stylist [PERSON_NAME] [PERSON_NAME] [PERSON_NAME] MAMTA POOJA [PERSON_NA…" at bounding box center [203, 366] width 89 height 22
select select "80856"
click at [159, 355] on select "Select Stylist [PERSON_NAME] [PERSON_NAME] [PERSON_NAME] MAMTA POOJA [PERSON_NA…" at bounding box center [203, 366] width 89 height 22
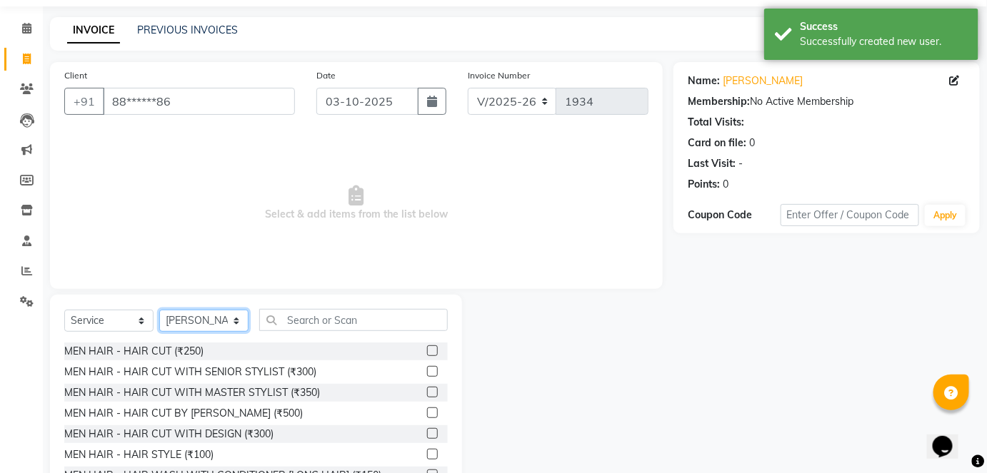
scroll to position [98, 0]
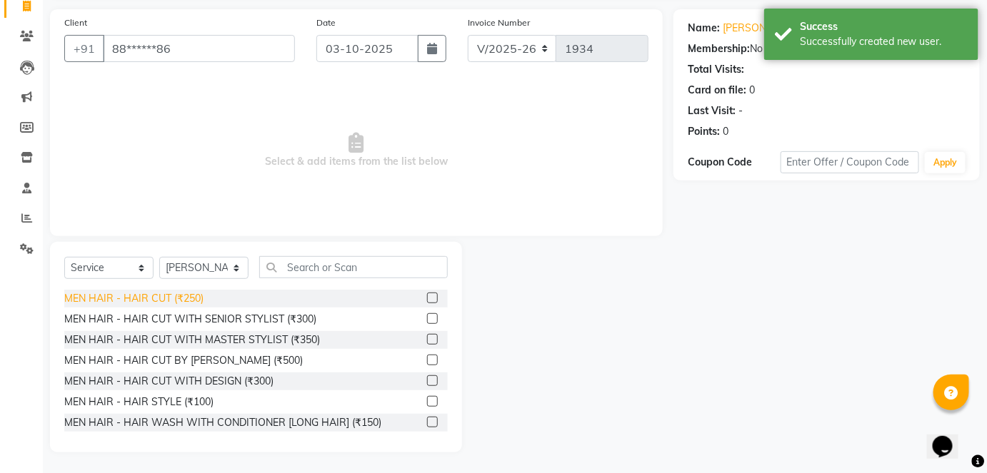
click at [186, 298] on div "MEN HAIR - HAIR CUT (₹250)" at bounding box center [133, 298] width 139 height 15
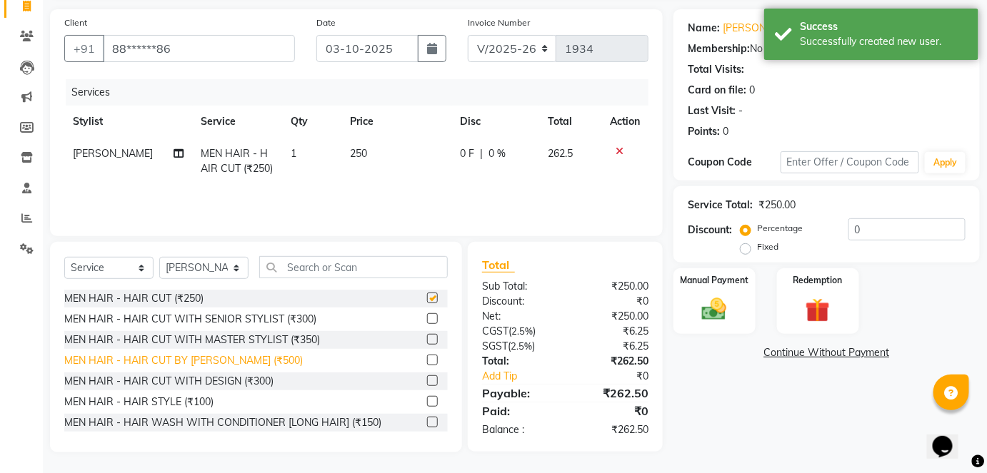
checkbox input "false"
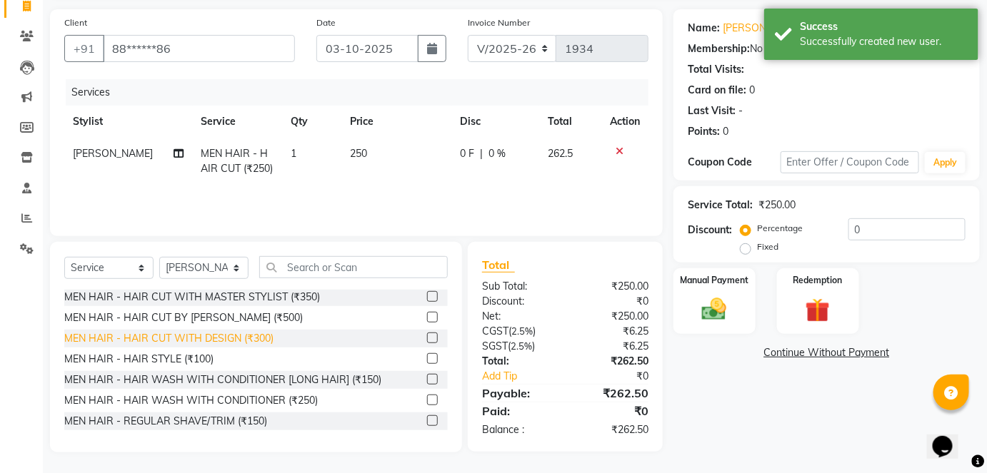
scroll to position [64, 0]
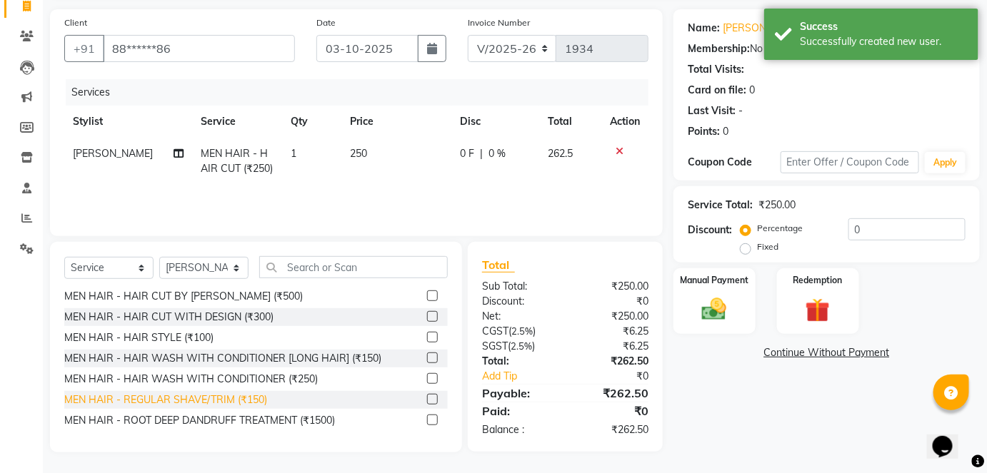
click at [211, 396] on div "MEN HAIR - REGULAR SHAVE/TRIM (₹150)" at bounding box center [165, 400] width 203 height 15
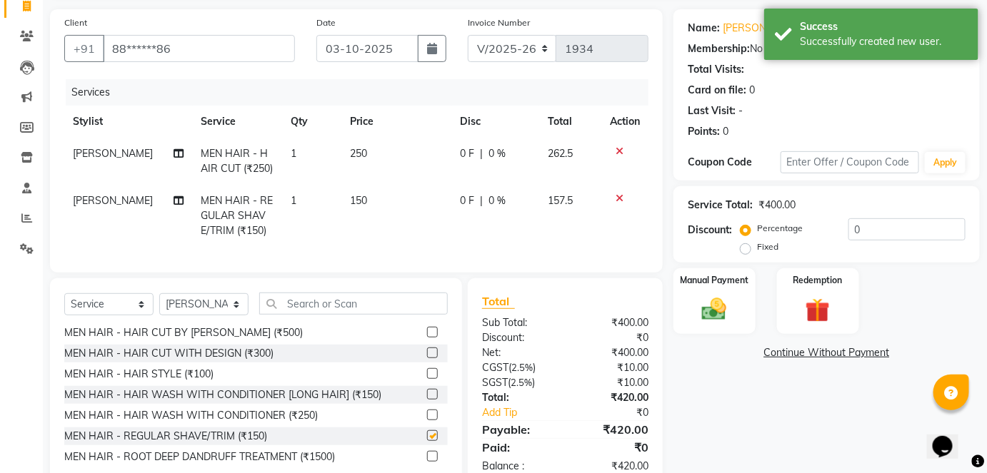
checkbox input "false"
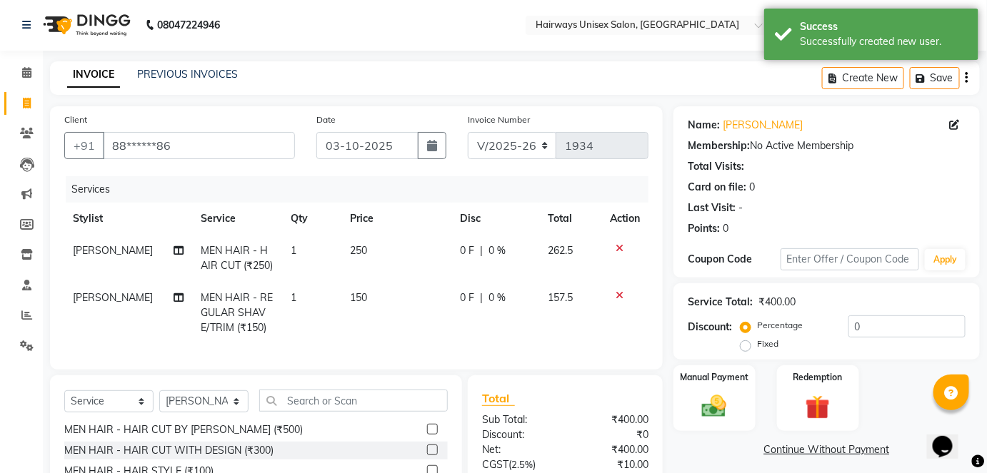
scroll to position [0, 0]
click at [497, 141] on select "INV/25-26 V/2025-26" at bounding box center [512, 146] width 89 height 27
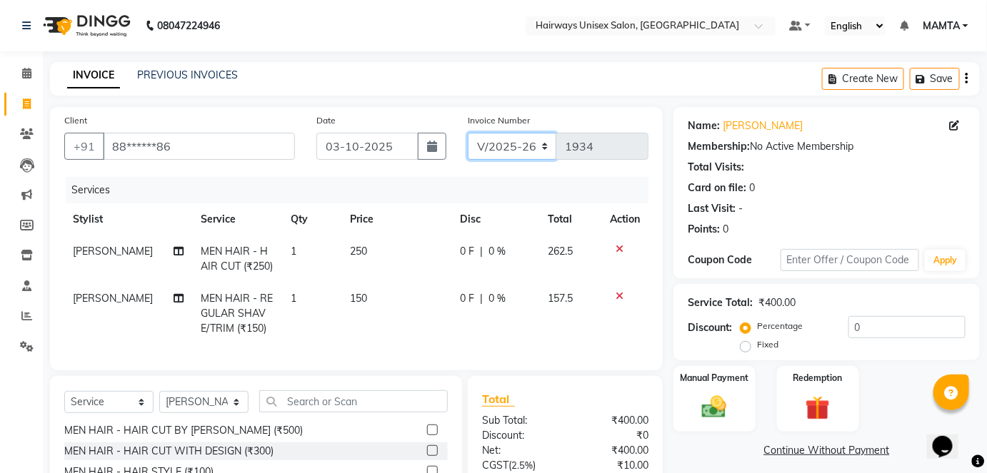
click at [512, 146] on select "INV/25-26 V/2025-26" at bounding box center [512, 146] width 89 height 27
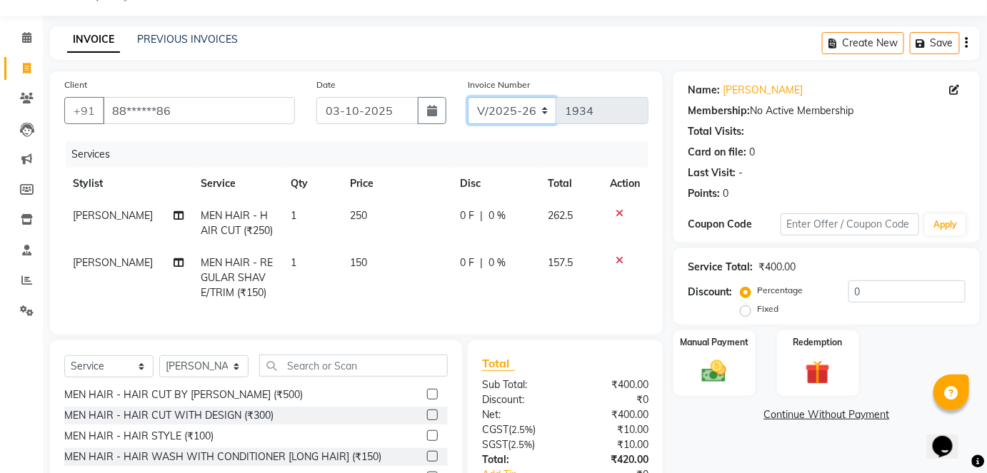
scroll to position [129, 0]
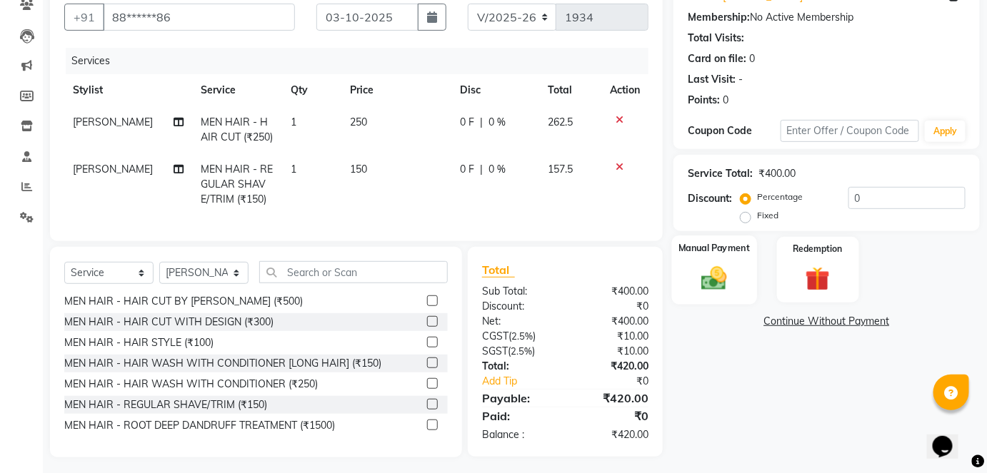
click at [716, 283] on img at bounding box center [713, 278] width 41 height 29
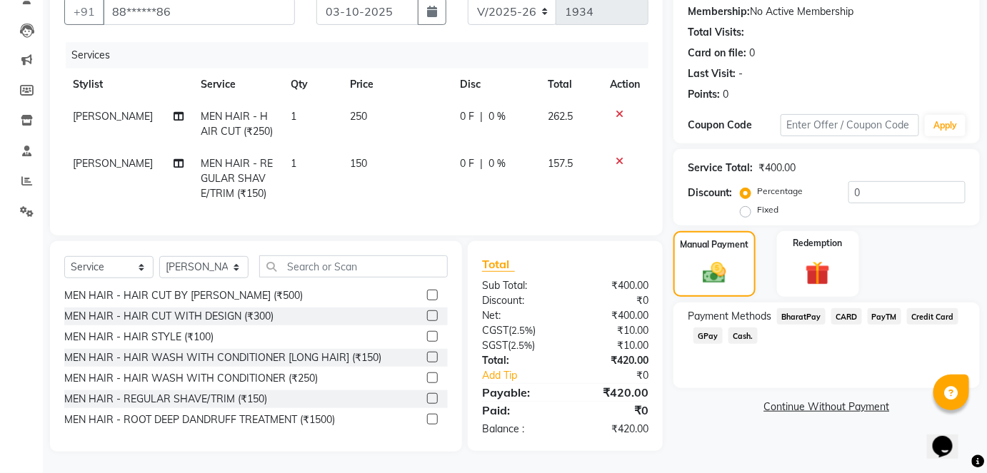
scroll to position [144, 0]
click at [703, 328] on span "GPay" at bounding box center [707, 336] width 29 height 16
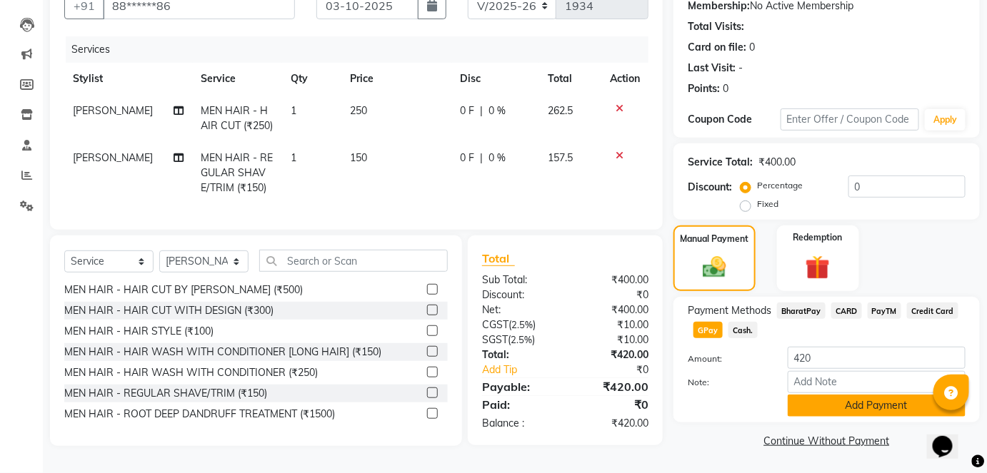
click at [868, 398] on button "Add Payment" at bounding box center [877, 406] width 178 height 22
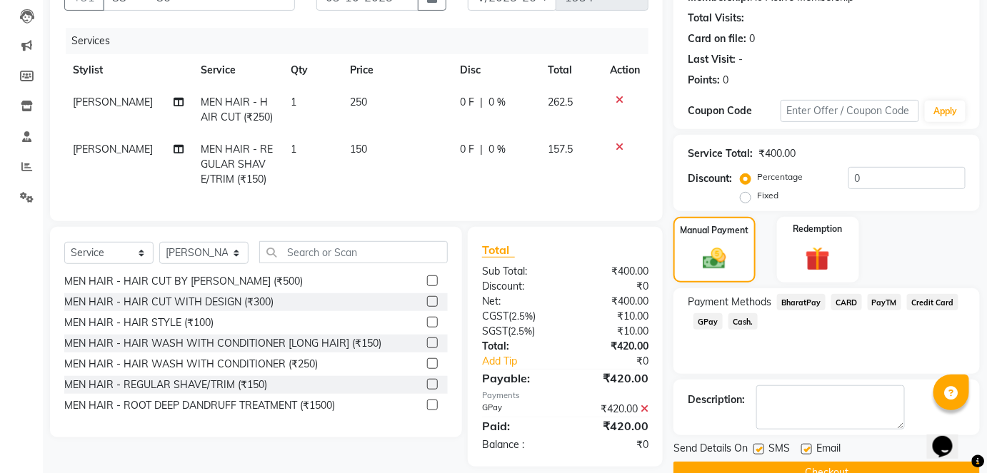
scroll to position [180, 0]
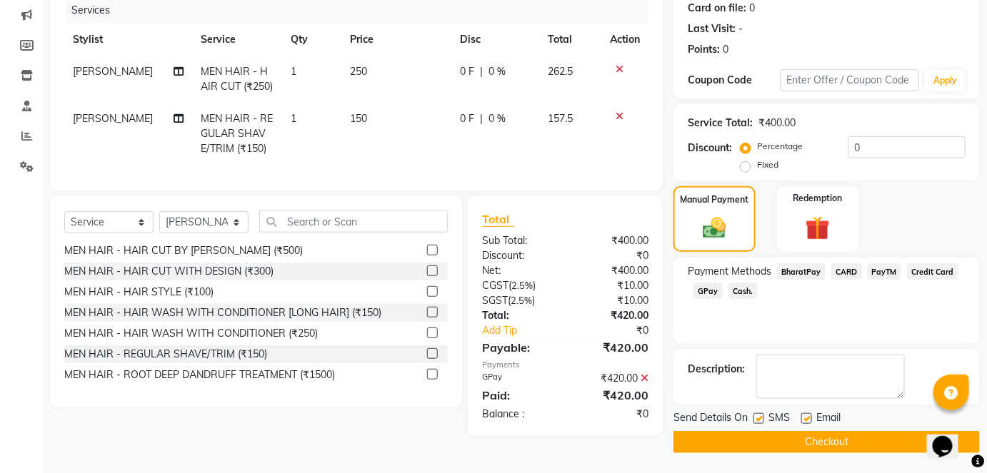
click at [760, 417] on label at bounding box center [758, 418] width 11 height 11
click at [760, 417] on input "checkbox" at bounding box center [757, 419] width 9 height 9
checkbox input "false"
click at [773, 436] on button "Checkout" at bounding box center [826, 442] width 306 height 22
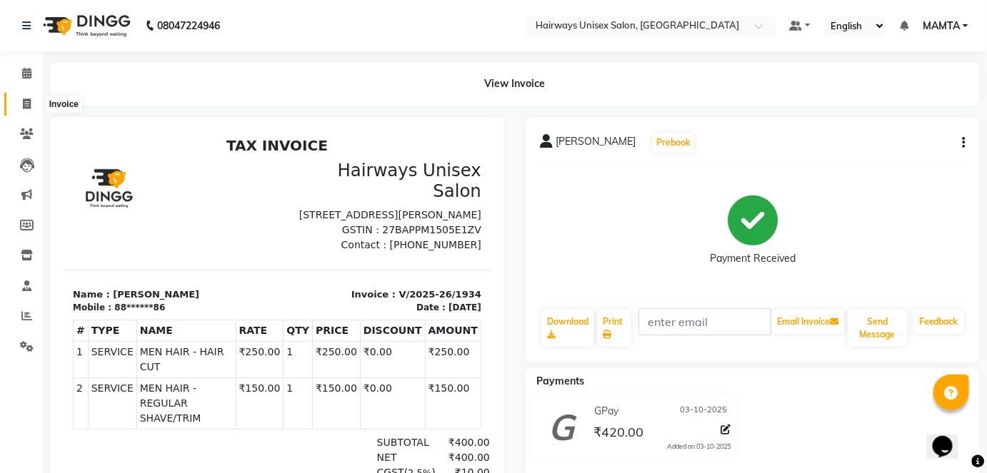
click at [21, 103] on span at bounding box center [26, 104] width 25 height 16
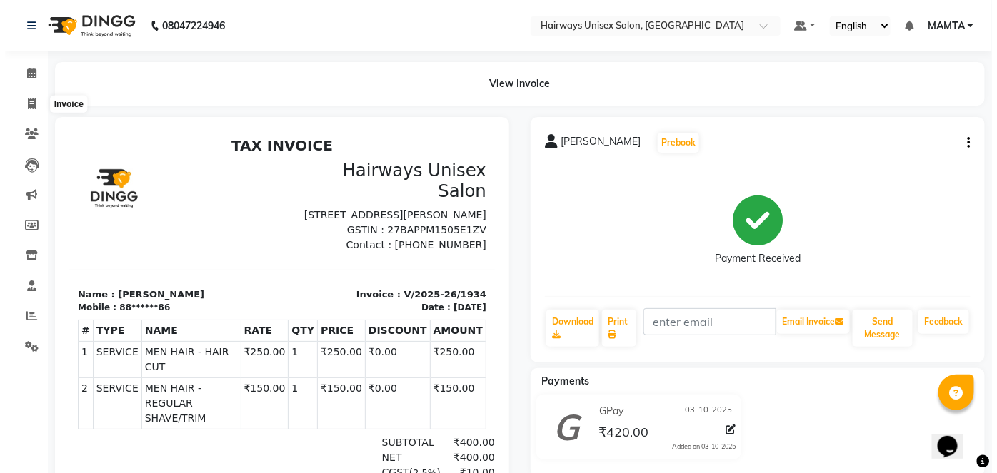
select select "8320"
select select "service"
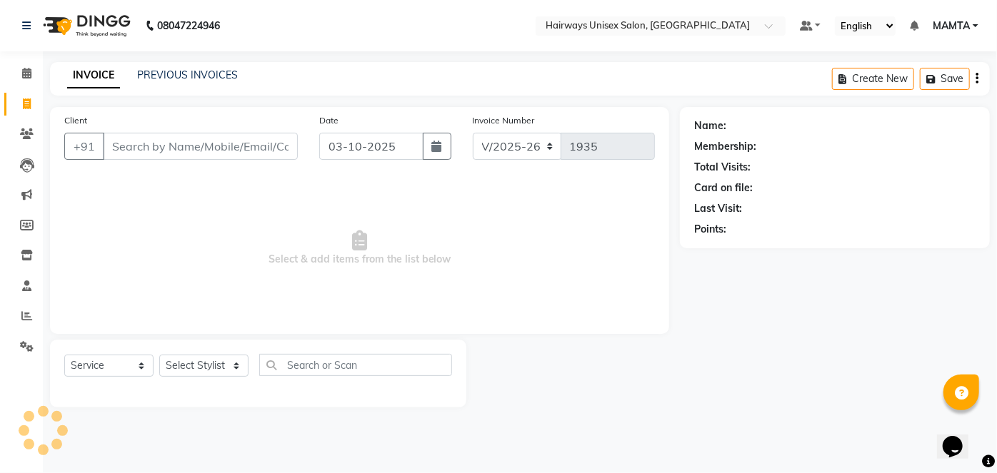
click at [229, 153] on input "Client" at bounding box center [200, 146] width 195 height 27
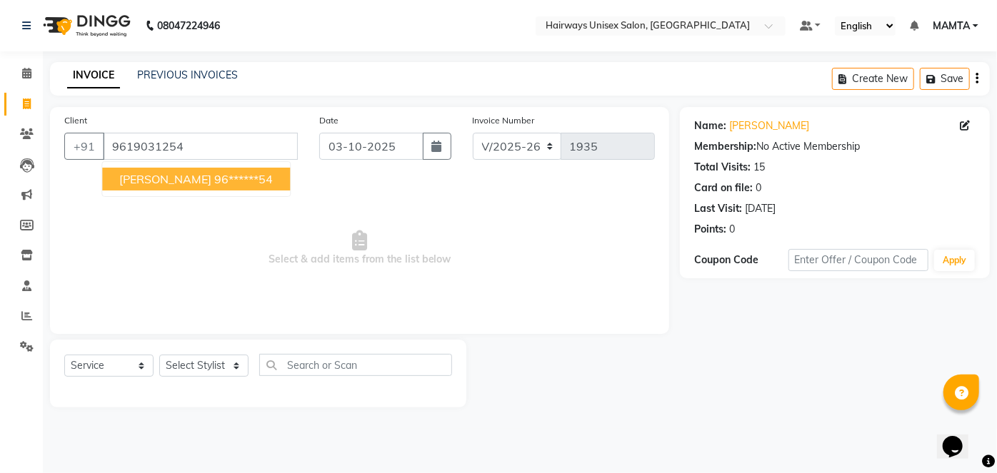
click at [161, 176] on span "[PERSON_NAME]" at bounding box center [165, 179] width 92 height 14
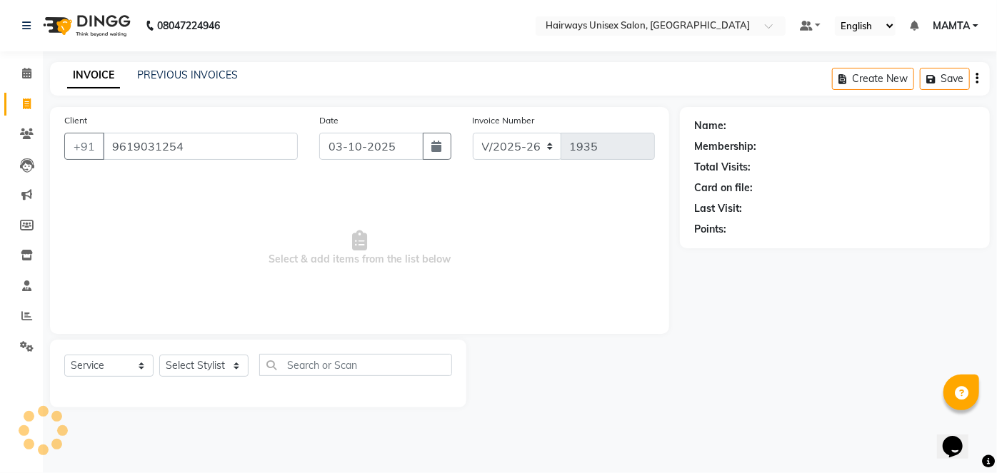
type input "96******54"
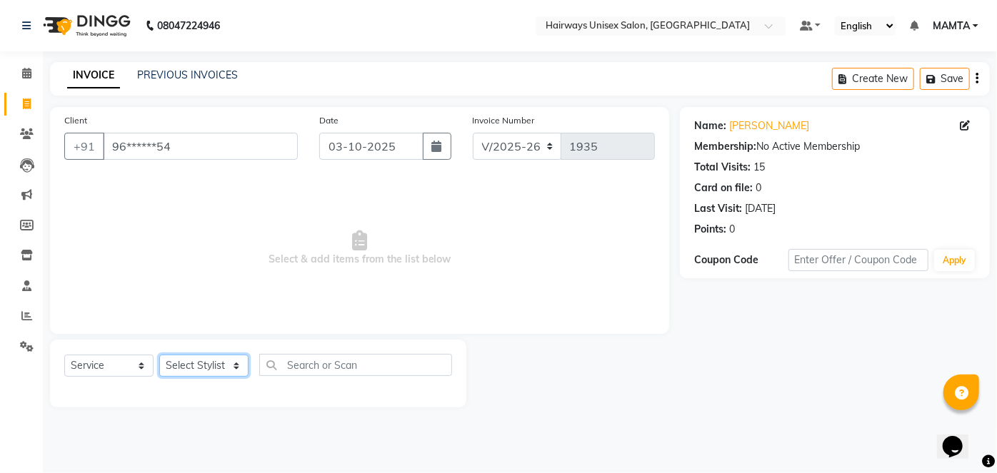
click at [214, 371] on select "Select Stylist [PERSON_NAME] [PERSON_NAME] [PERSON_NAME] MAMTA POOJA [PERSON_NA…" at bounding box center [203, 366] width 89 height 22
select select "80506"
click at [159, 355] on select "Select Stylist [PERSON_NAME] [PERSON_NAME] [PERSON_NAME] MAMTA POOJA [PERSON_NA…" at bounding box center [203, 366] width 89 height 22
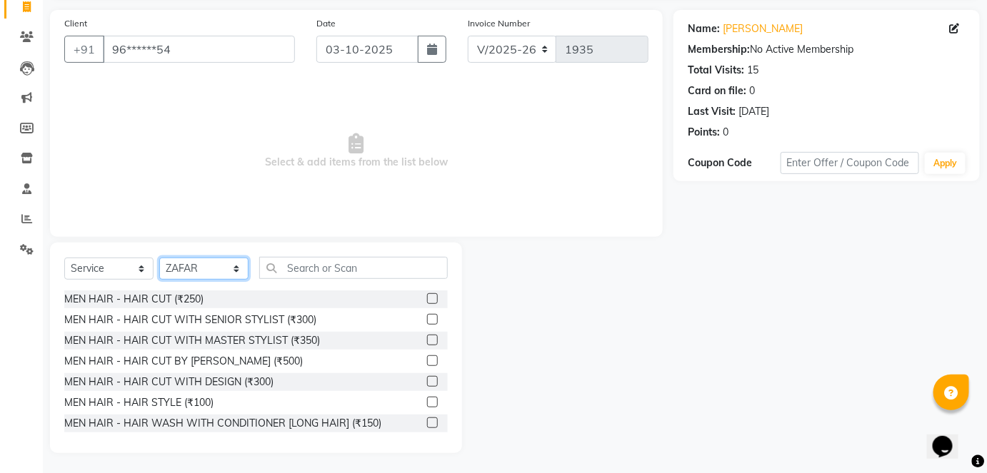
scroll to position [98, 0]
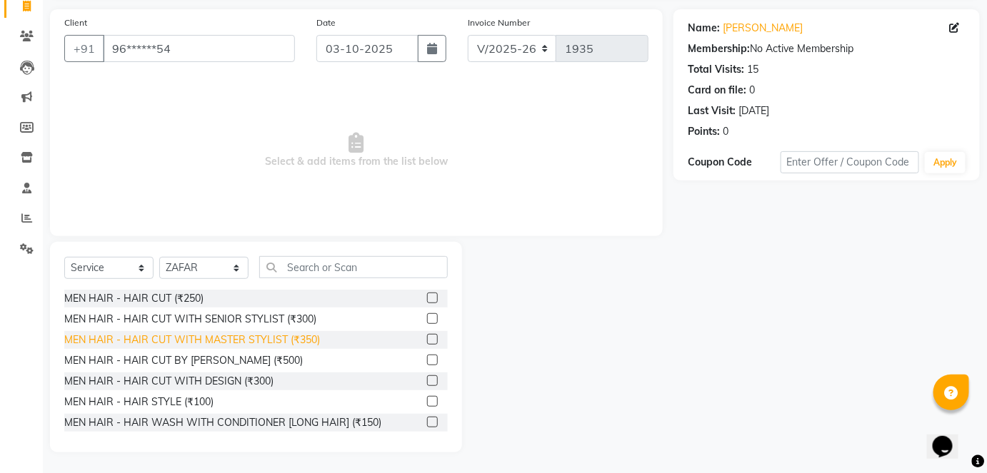
click at [189, 338] on div "MEN HAIR - HAIR CUT WITH MASTER STYLIST (₹350)" at bounding box center [192, 340] width 256 height 15
checkbox input "false"
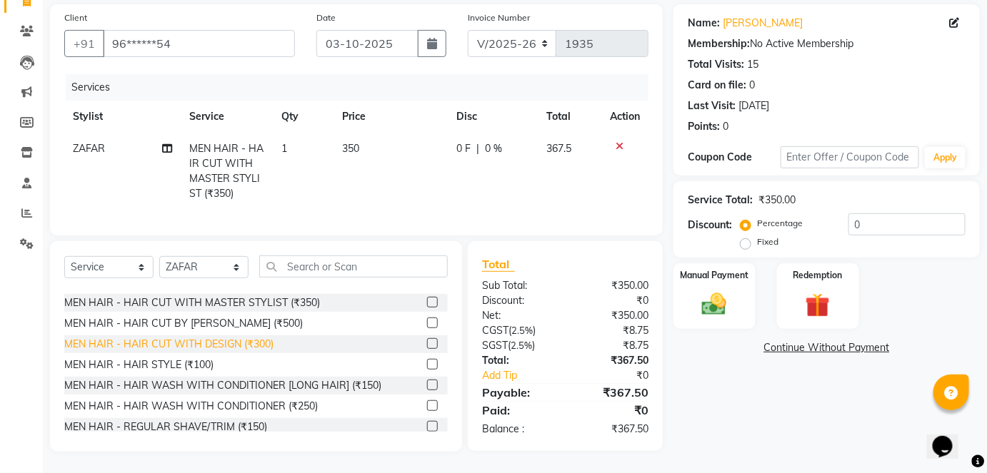
scroll to position [64, 0]
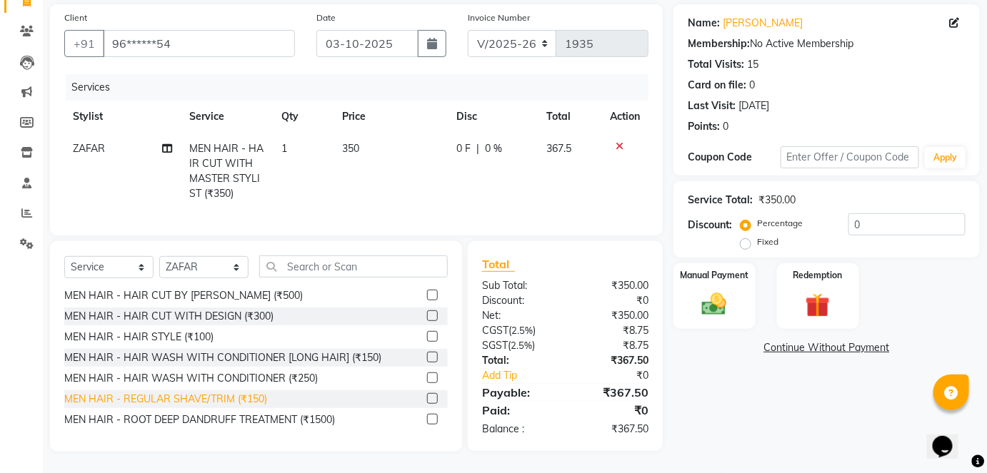
click at [202, 396] on div "MEN HAIR - REGULAR SHAVE/TRIM (₹150)" at bounding box center [165, 399] width 203 height 15
checkbox input "false"
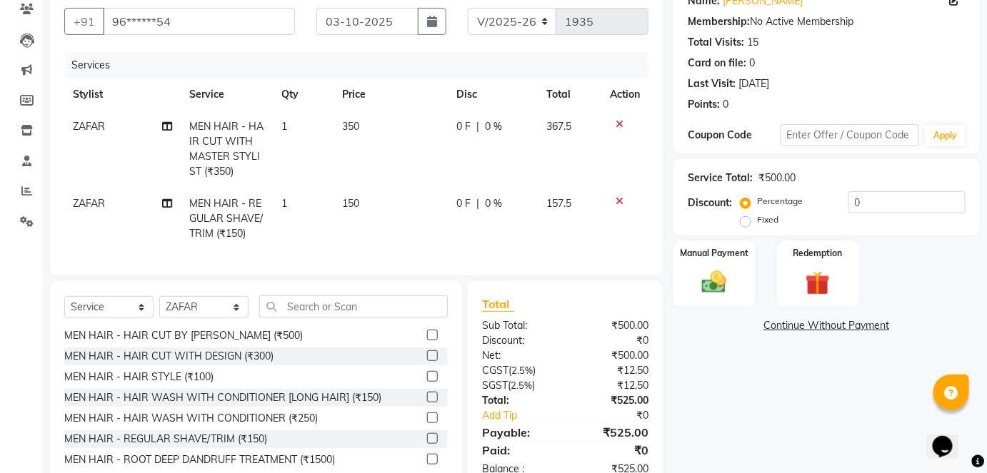
scroll to position [174, 0]
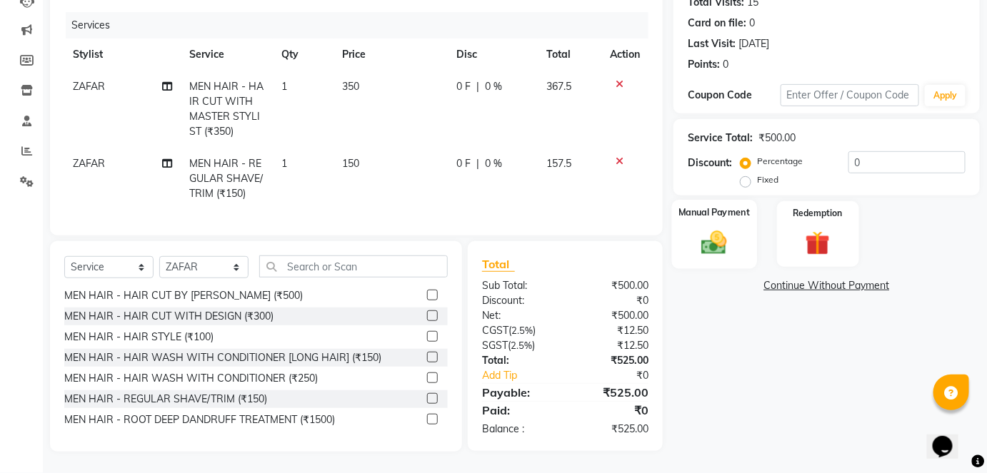
click at [721, 239] on img at bounding box center [713, 242] width 41 height 29
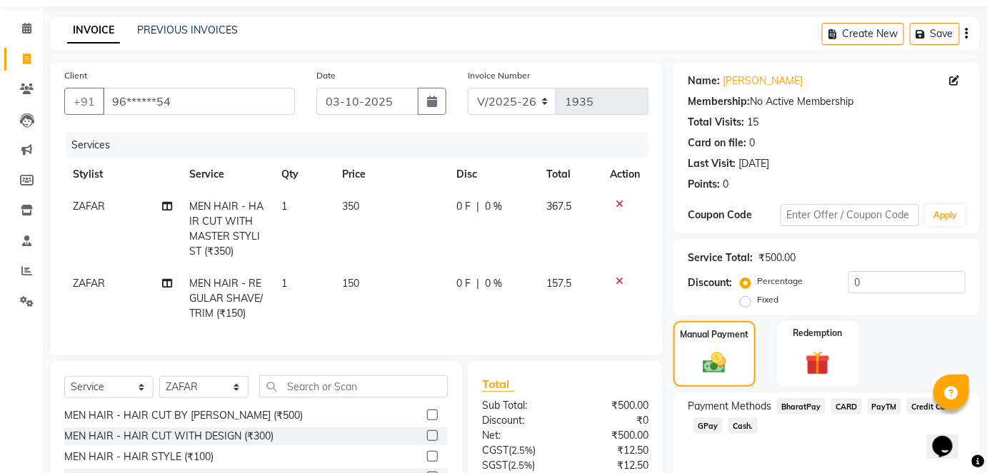
scroll to position [129, 0]
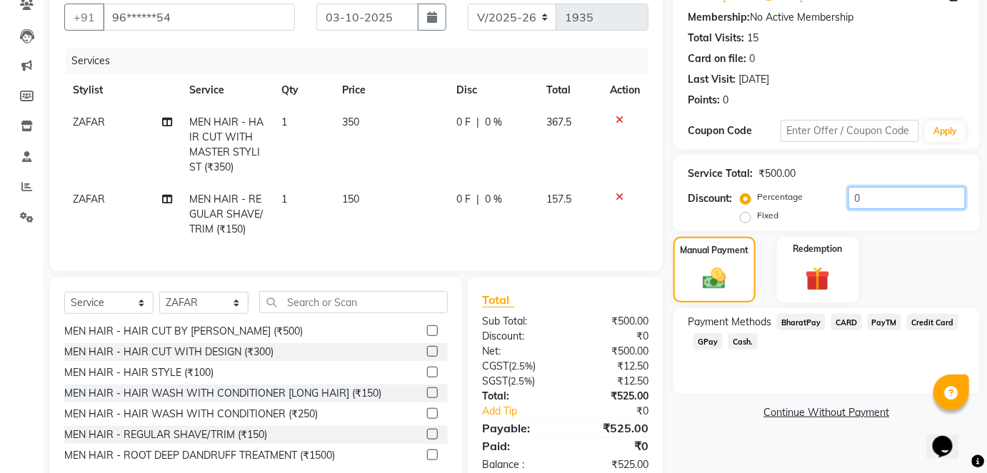
click at [851, 193] on input "0" at bounding box center [906, 198] width 117 height 22
type input "20"
click at [912, 266] on div "Manual Payment Redemption" at bounding box center [827, 270] width 328 height 66
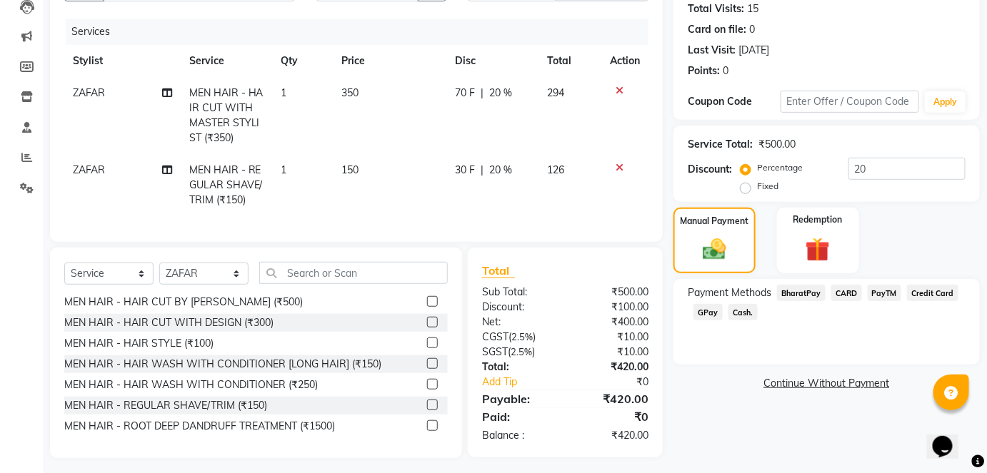
scroll to position [174, 0]
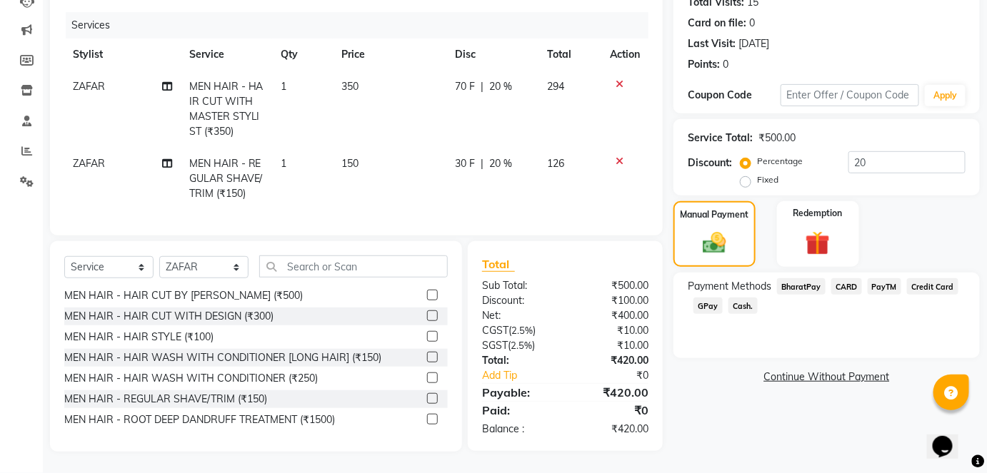
click at [713, 298] on span "GPay" at bounding box center [707, 306] width 29 height 16
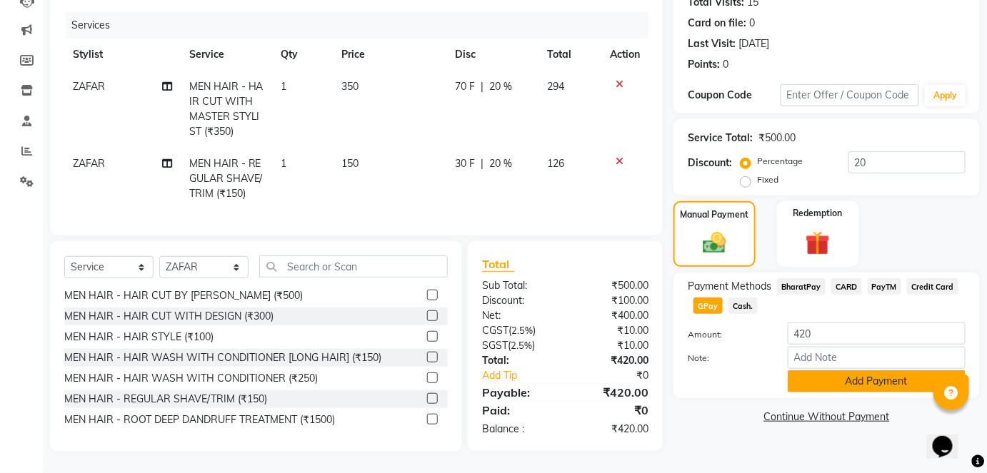
click at [842, 371] on button "Add Payment" at bounding box center [877, 382] width 178 height 22
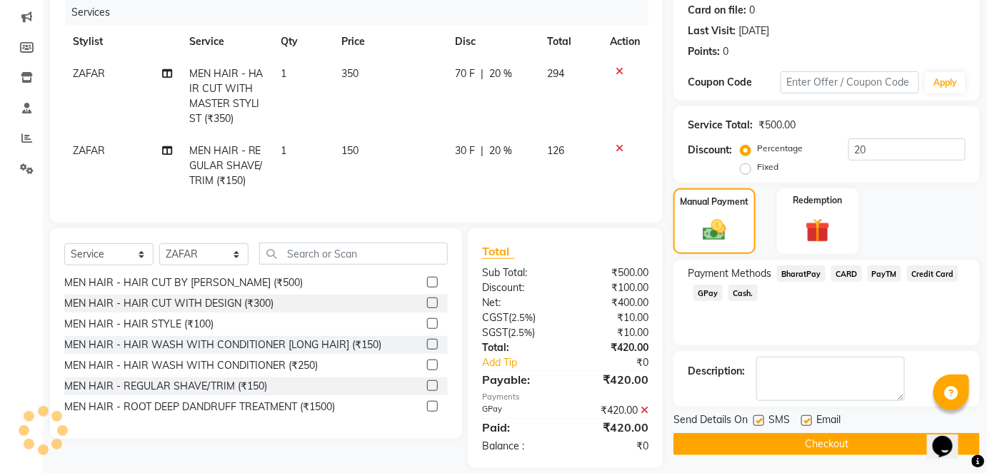
scroll to position [203, 0]
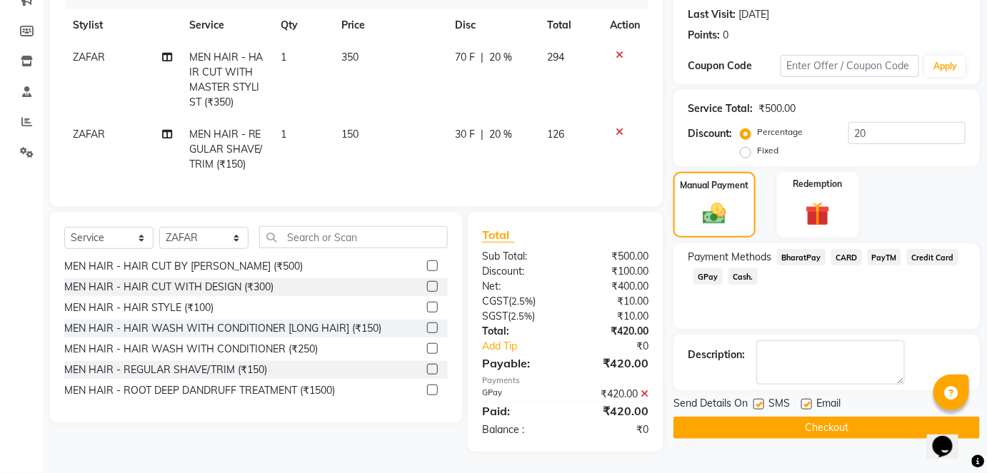
click at [758, 399] on label at bounding box center [758, 404] width 11 height 11
click at [758, 401] on input "checkbox" at bounding box center [757, 405] width 9 height 9
checkbox input "false"
click at [764, 417] on button "Checkout" at bounding box center [826, 428] width 306 height 22
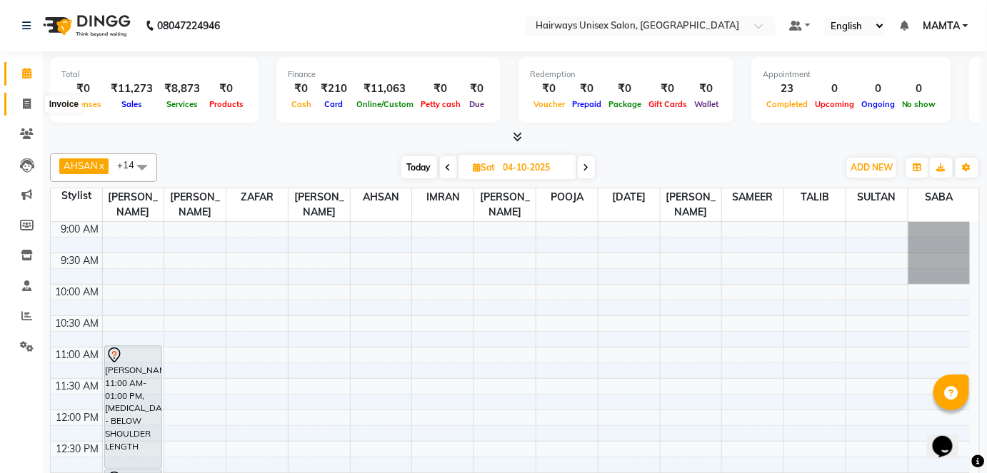
drag, startPoint x: 27, startPoint y: 103, endPoint x: 27, endPoint y: 85, distance: 17.9
click at [27, 103] on icon at bounding box center [27, 104] width 8 height 11
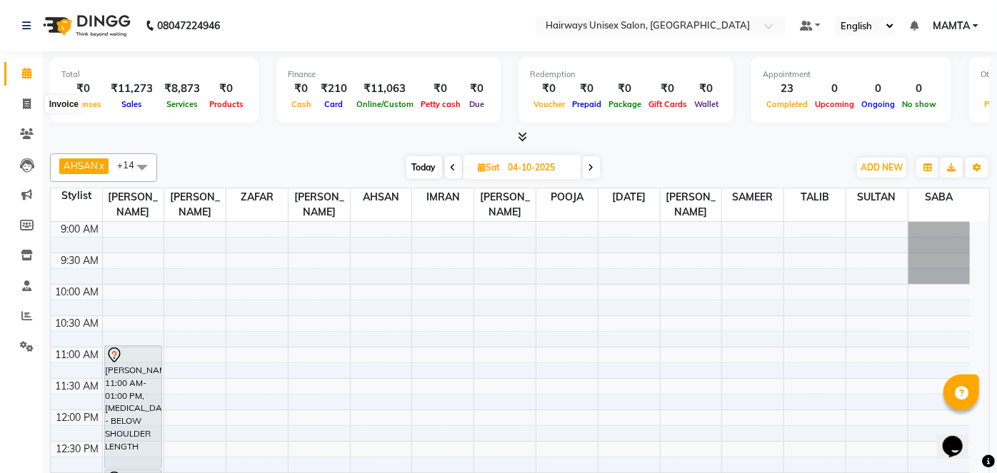
select select "8320"
select select "service"
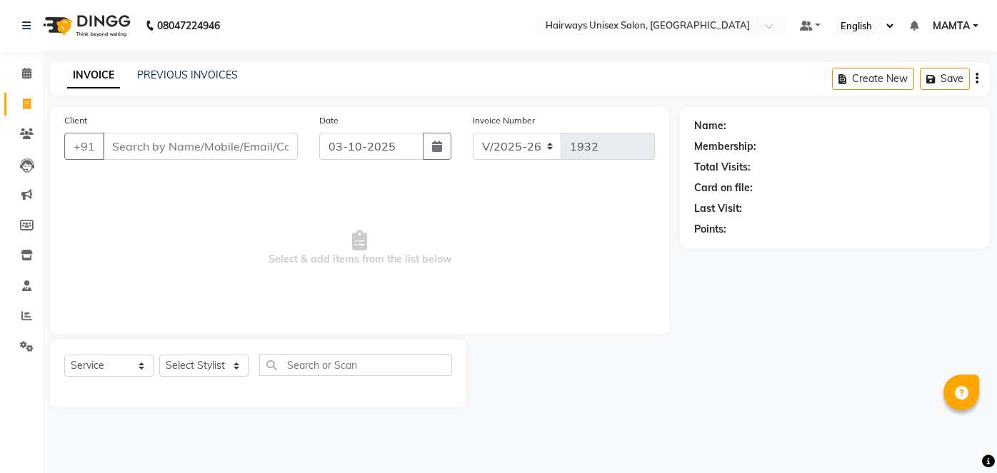
select select "8320"
select select "service"
click at [232, 154] on input "Client" at bounding box center [200, 146] width 195 height 27
click at [234, 142] on input "Client" at bounding box center [200, 146] width 195 height 27
type input "K"
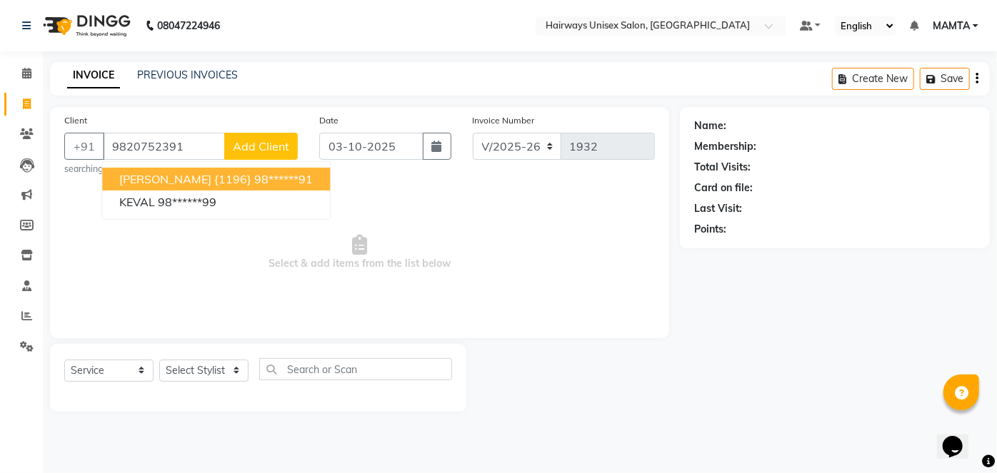
type input "9820752391"
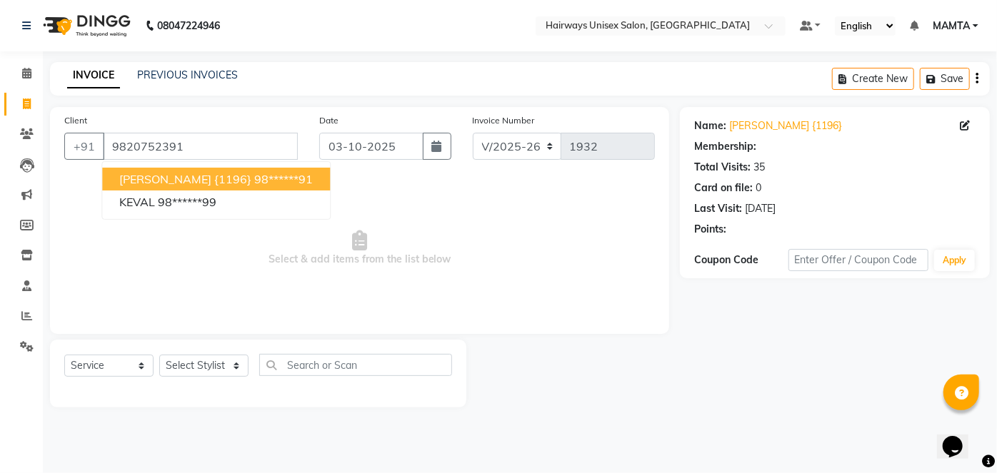
select select "1: Object"
click at [209, 179] on span "KEVAL KARIA {1196}" at bounding box center [185, 179] width 132 height 14
type input "98******91"
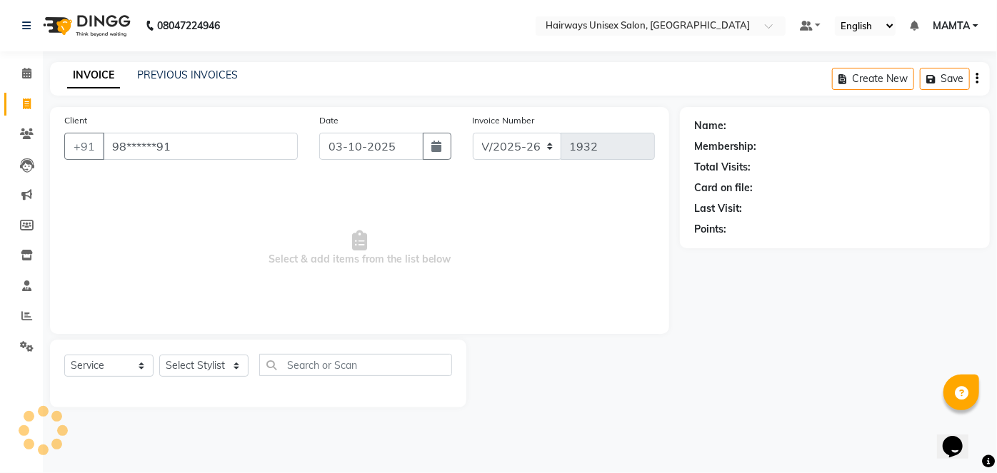
select select "1: Object"
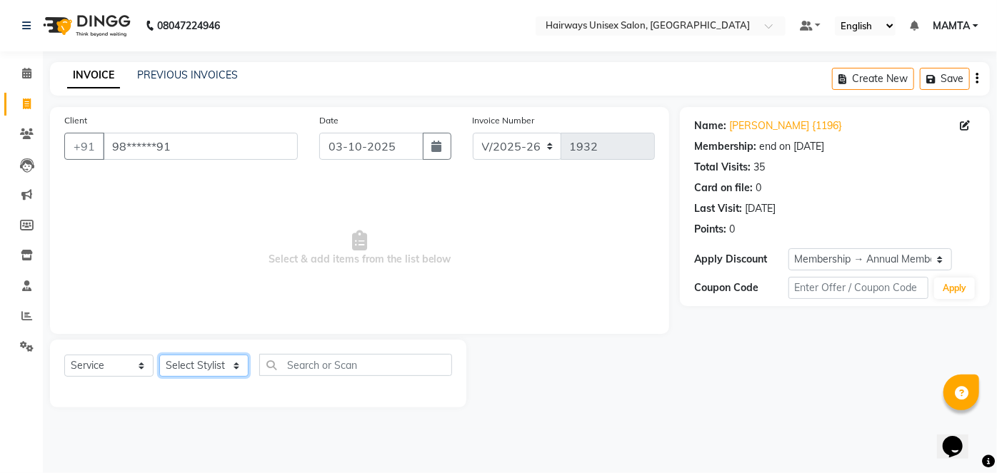
click at [204, 366] on select "Select Stylist [PERSON_NAME] [PERSON_NAME] [PERSON_NAME] MAMTA POOJA [PERSON_NA…" at bounding box center [203, 366] width 89 height 22
select select "80506"
click at [159, 355] on select "Select Stylist [PERSON_NAME] [PERSON_NAME] [PERSON_NAME] MAMTA POOJA [PERSON_NA…" at bounding box center [203, 366] width 89 height 22
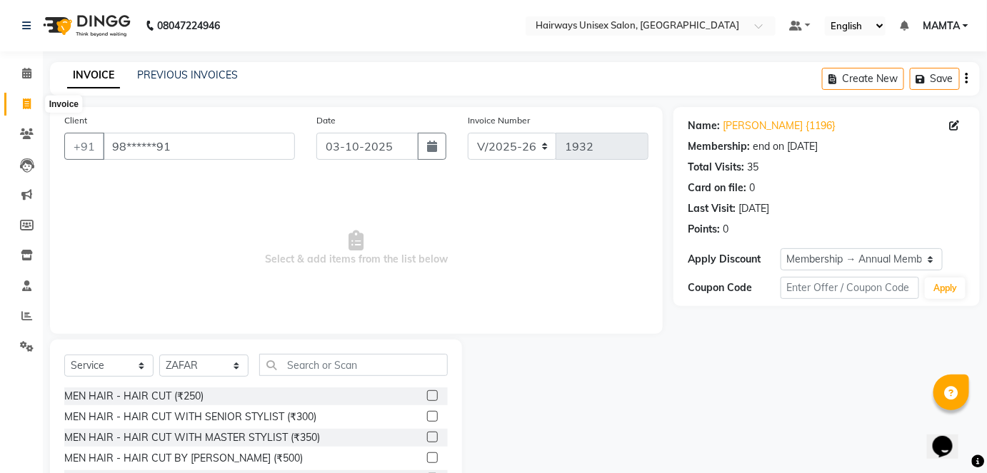
click at [35, 101] on span at bounding box center [26, 104] width 25 height 16
select select "service"
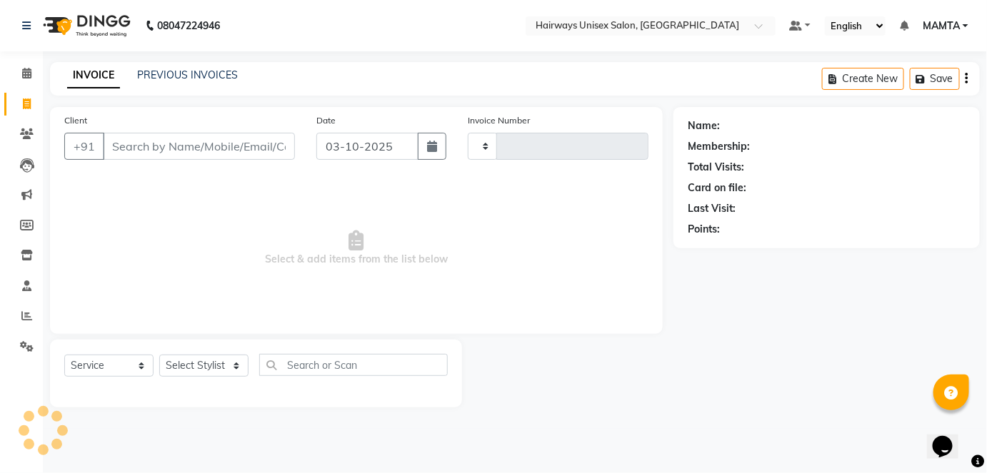
type input "1935"
select select "8320"
